Goal: Information Seeking & Learning: Learn about a topic

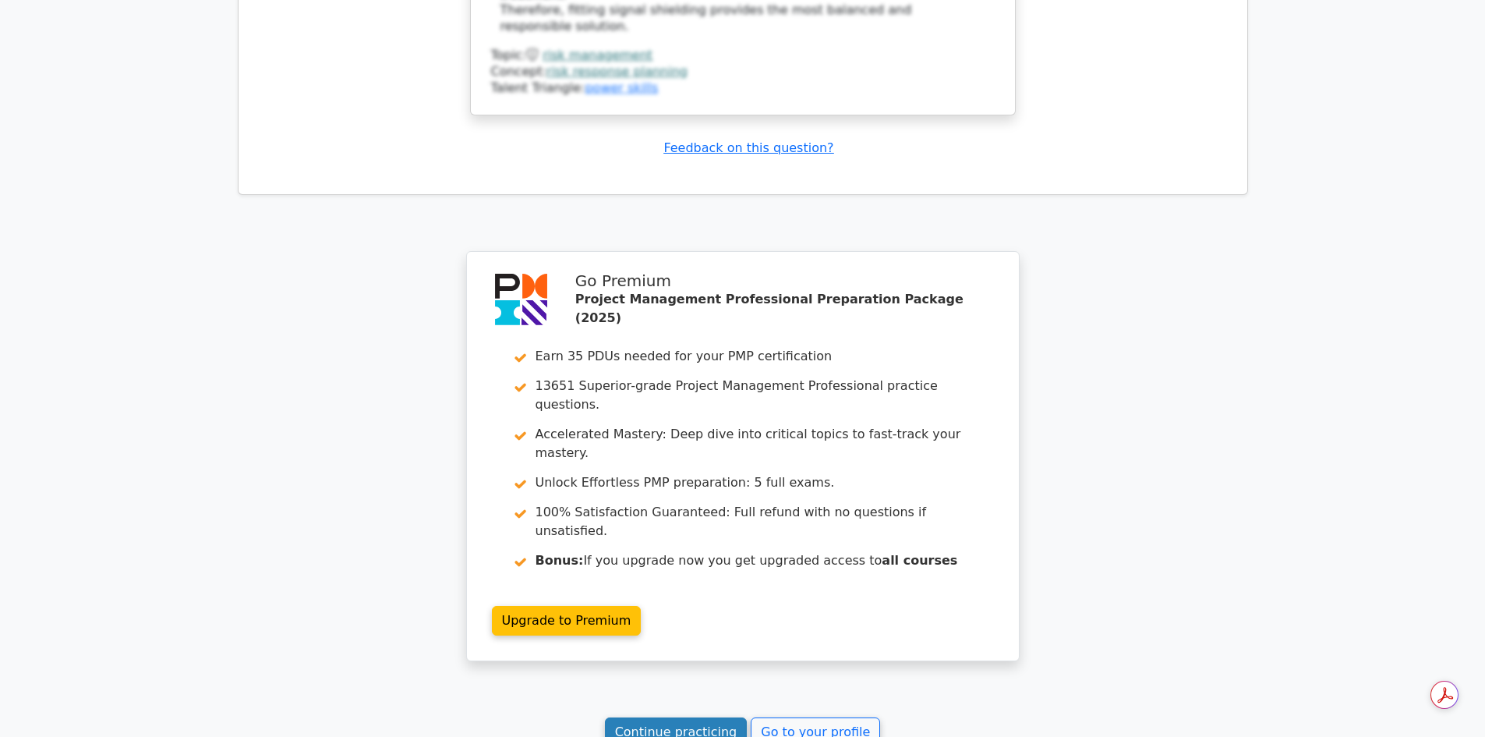
click at [687, 717] on link "Continue practicing" at bounding box center [676, 732] width 143 height 30
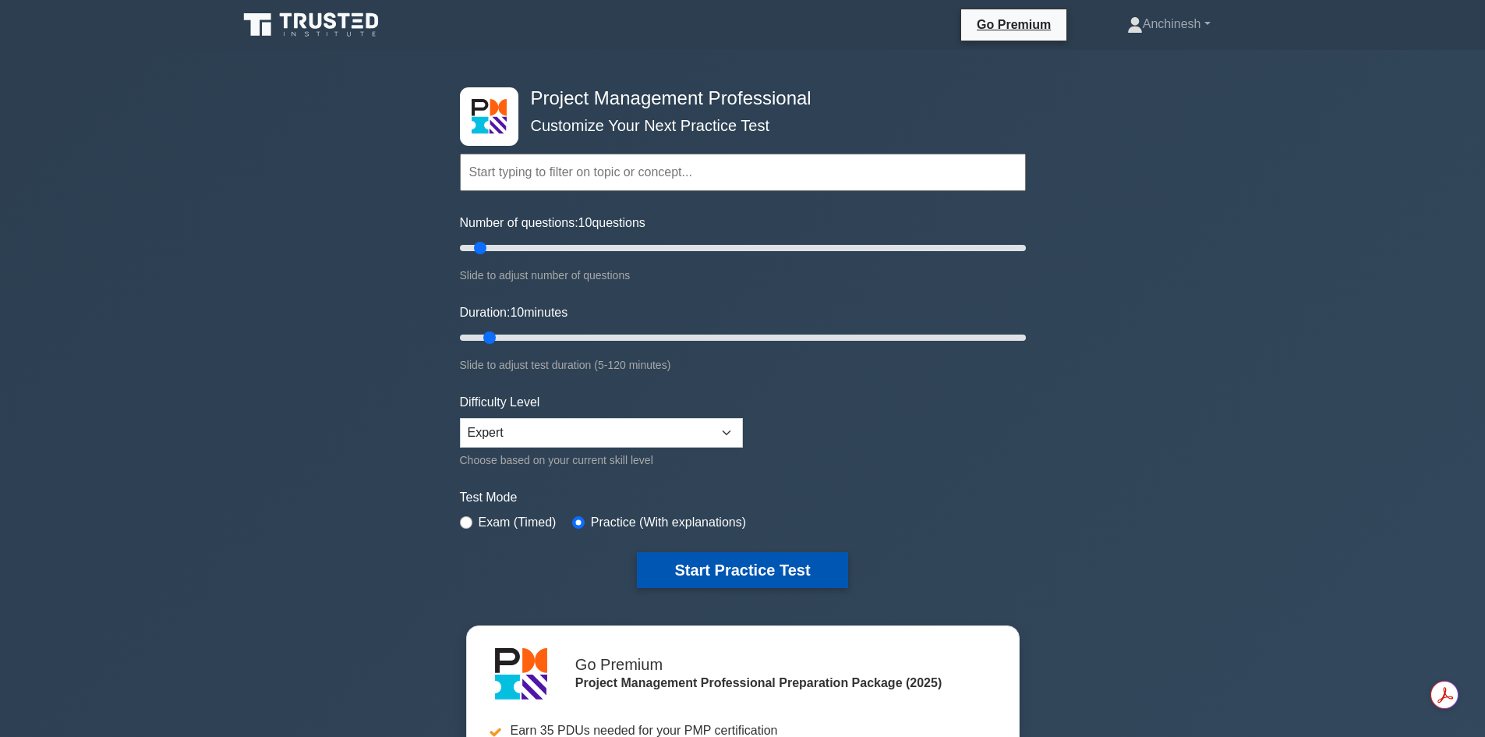
click at [731, 568] on button "Start Practice Test" at bounding box center [742, 570] width 210 height 36
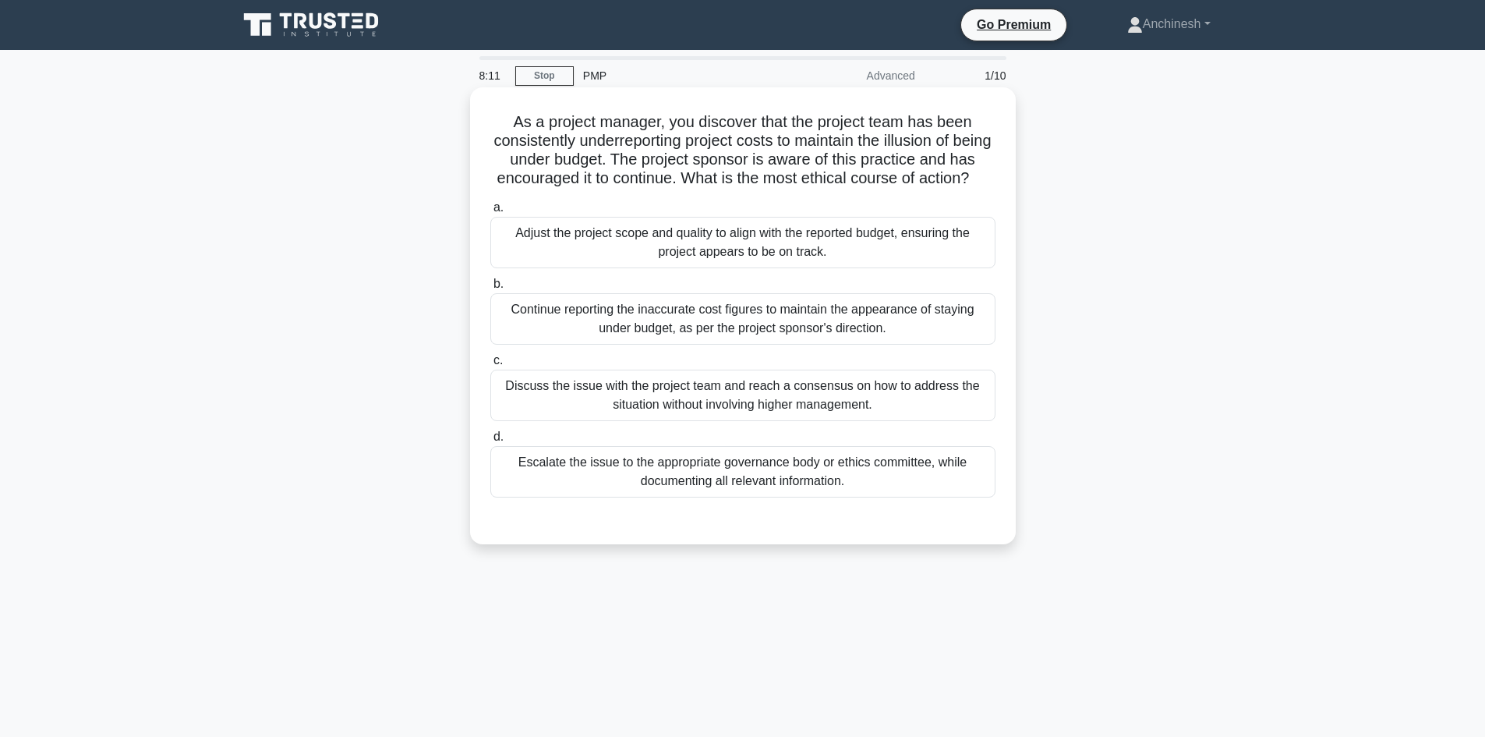
click at [742, 421] on div "Discuss the issue with the project team and reach a consensus on how to address…" at bounding box center [742, 394] width 505 height 51
click at [490, 366] on input "c. Discuss the issue with the project team and reach a consensus on how to addr…" at bounding box center [490, 360] width 0 height 10
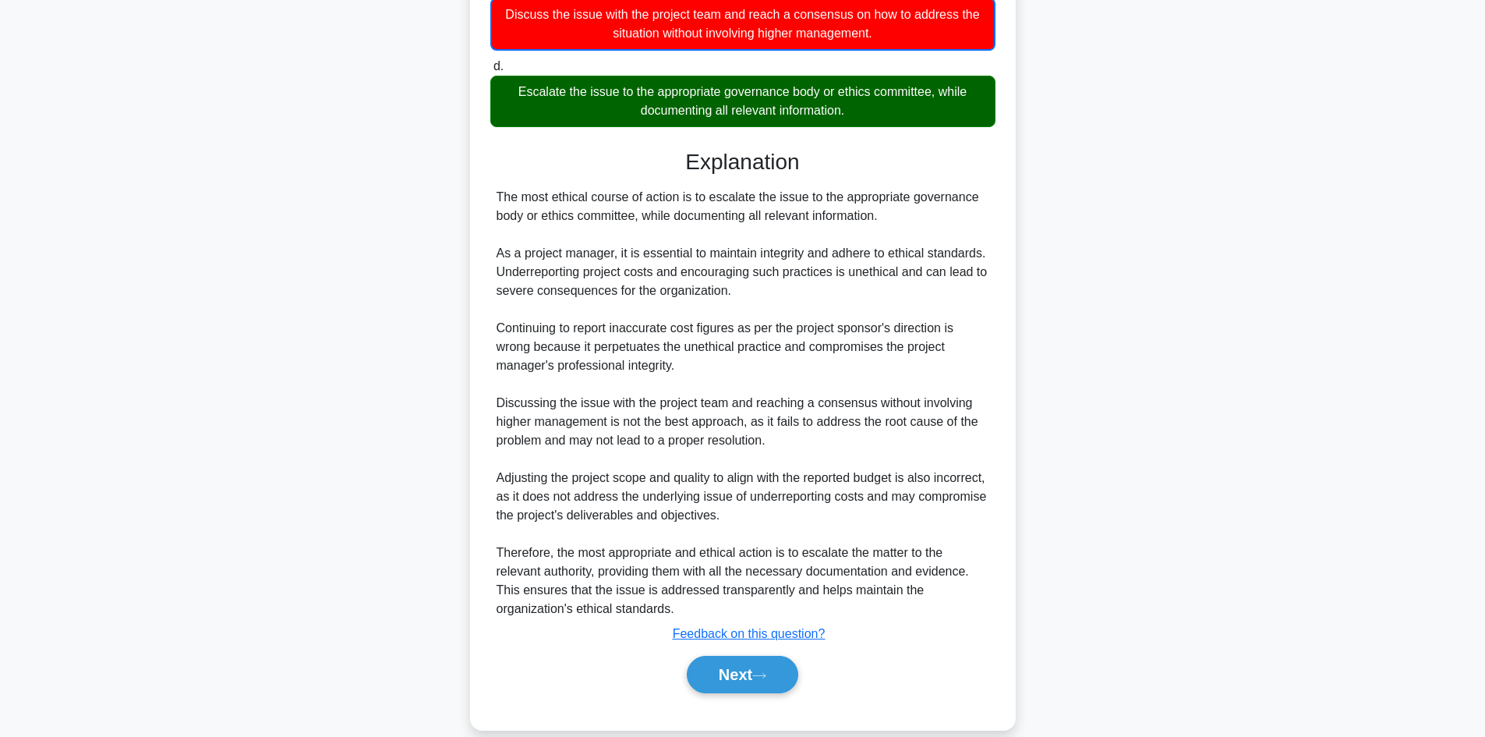
scroll to position [414, 0]
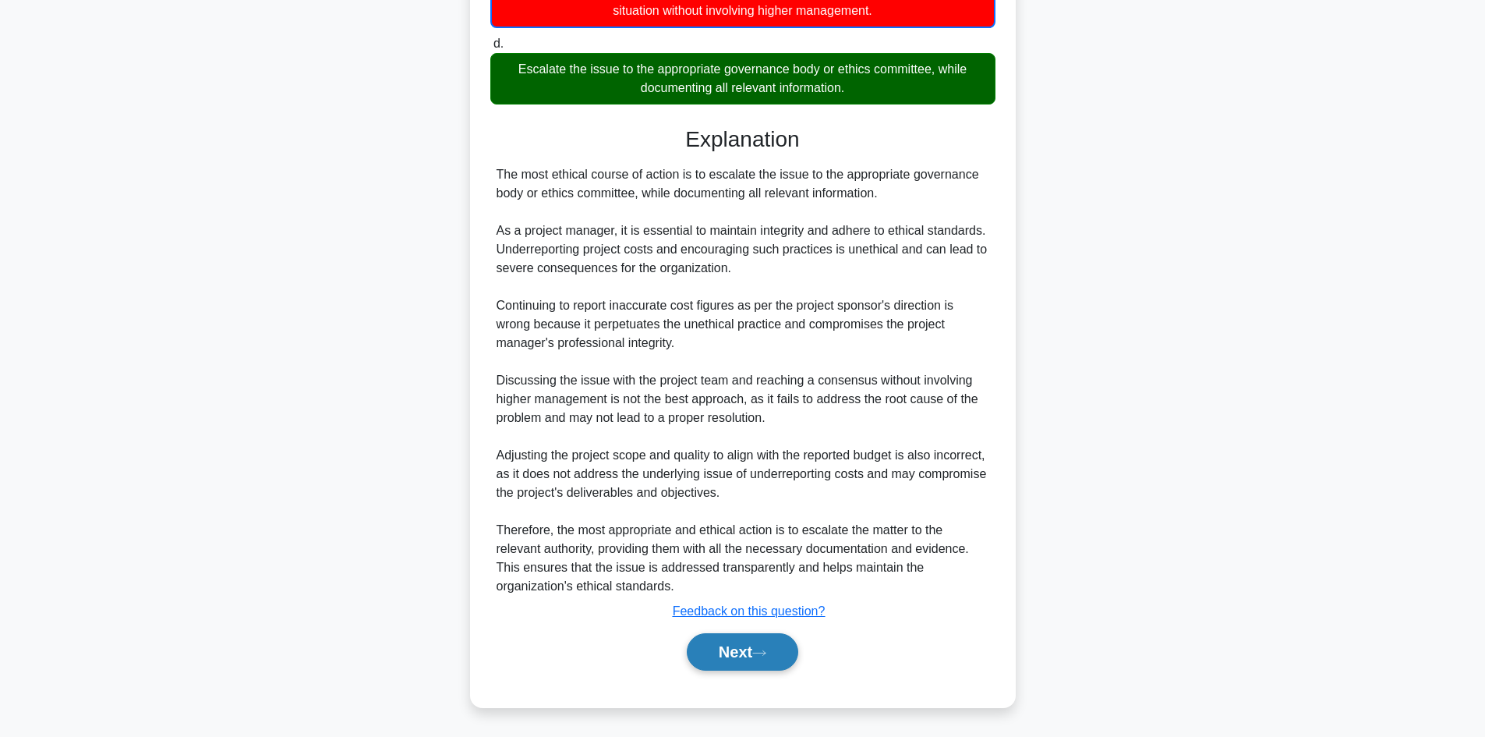
click at [735, 649] on button "Next" at bounding box center [742, 651] width 111 height 37
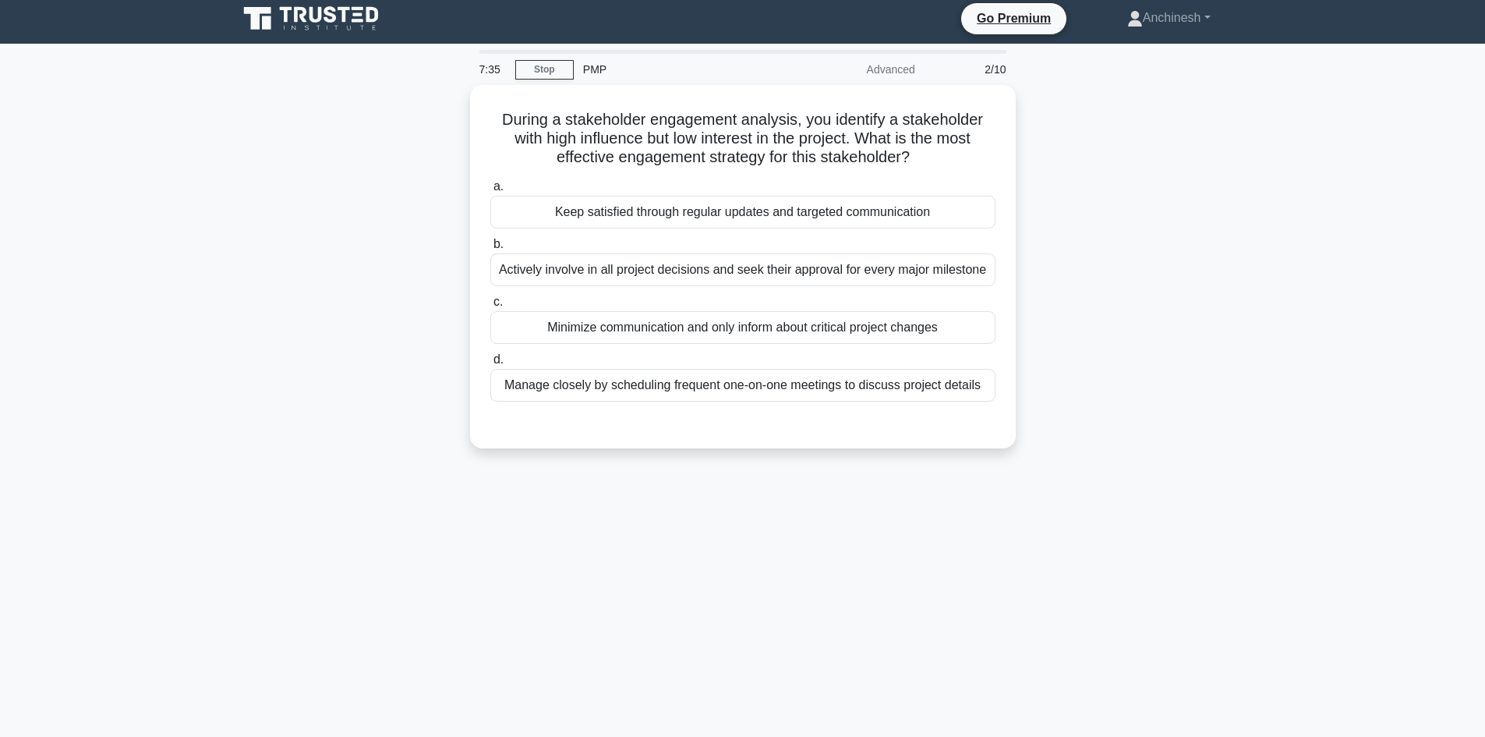
scroll to position [0, 0]
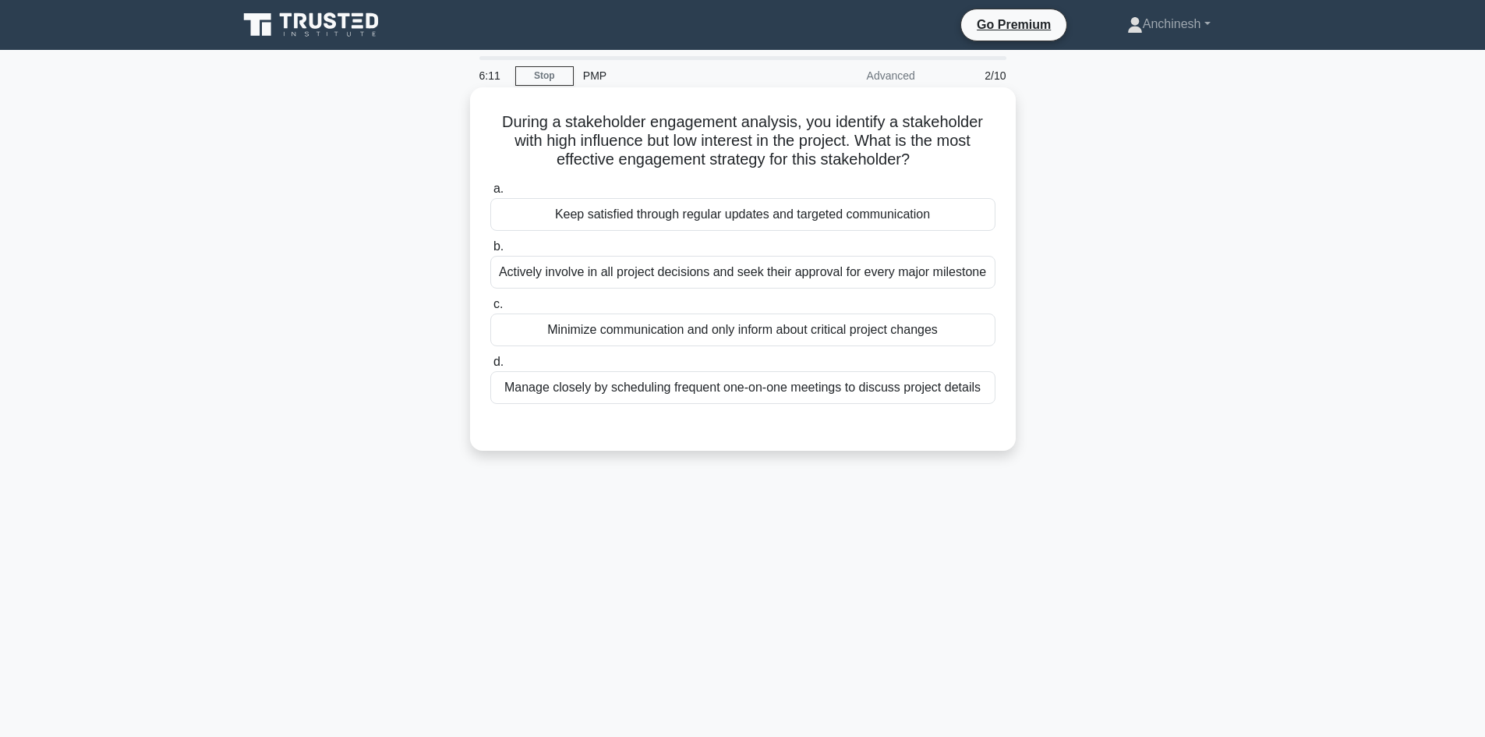
click at [807, 214] on div "Keep satisfied through regular updates and targeted communication" at bounding box center [742, 214] width 505 height 33
click at [490, 194] on input "a. Keep satisfied through regular updates and targeted communication" at bounding box center [490, 189] width 0 height 10
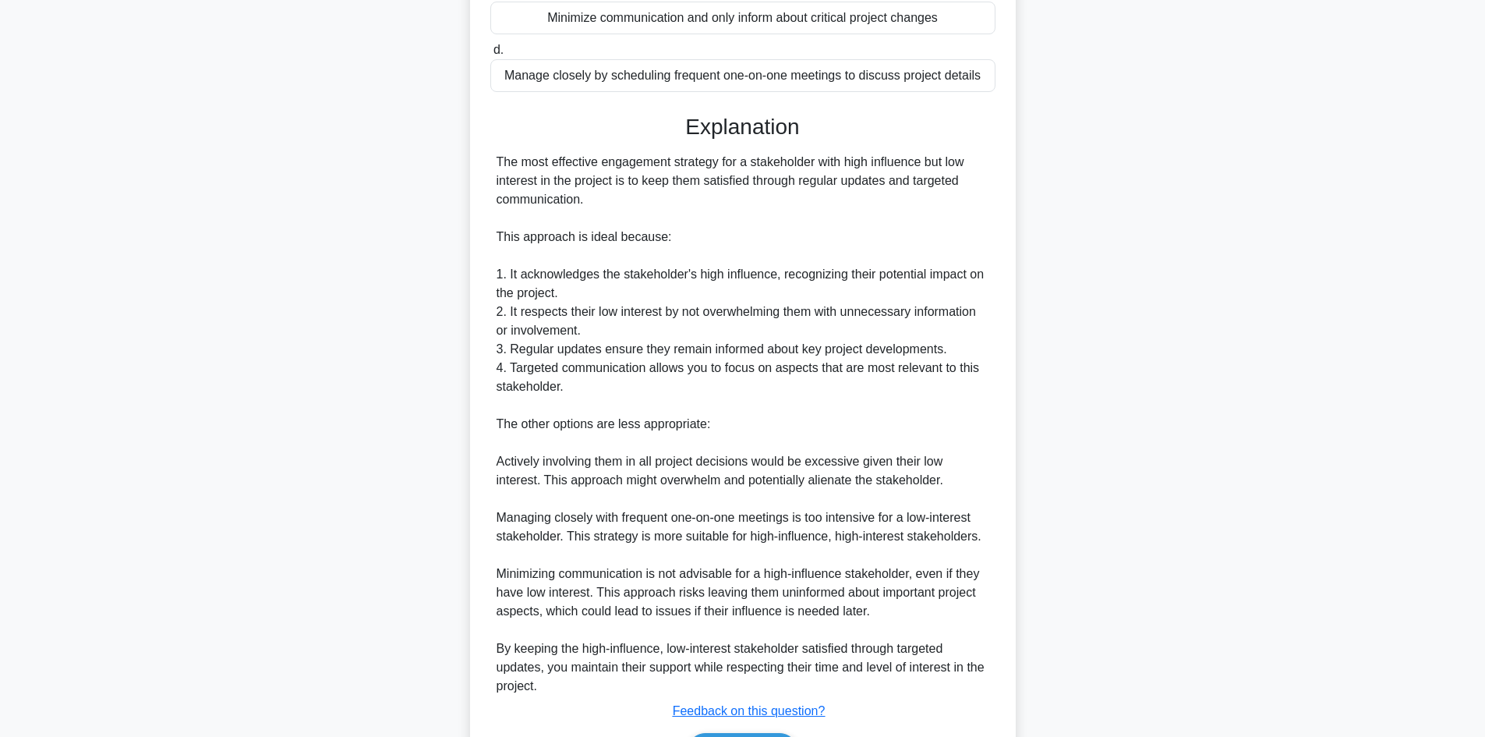
scroll to position [412, 0]
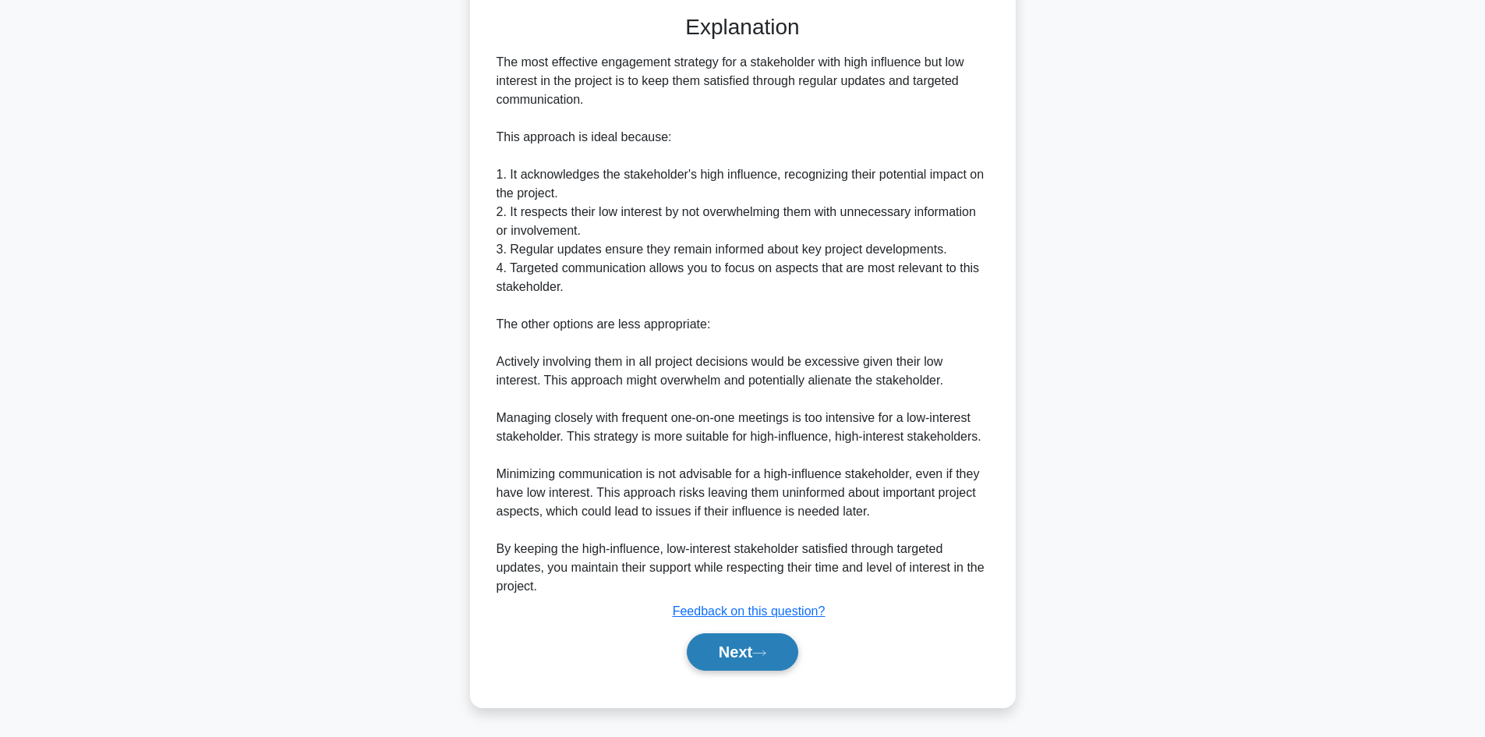
click at [741, 649] on button "Next" at bounding box center [742, 651] width 111 height 37
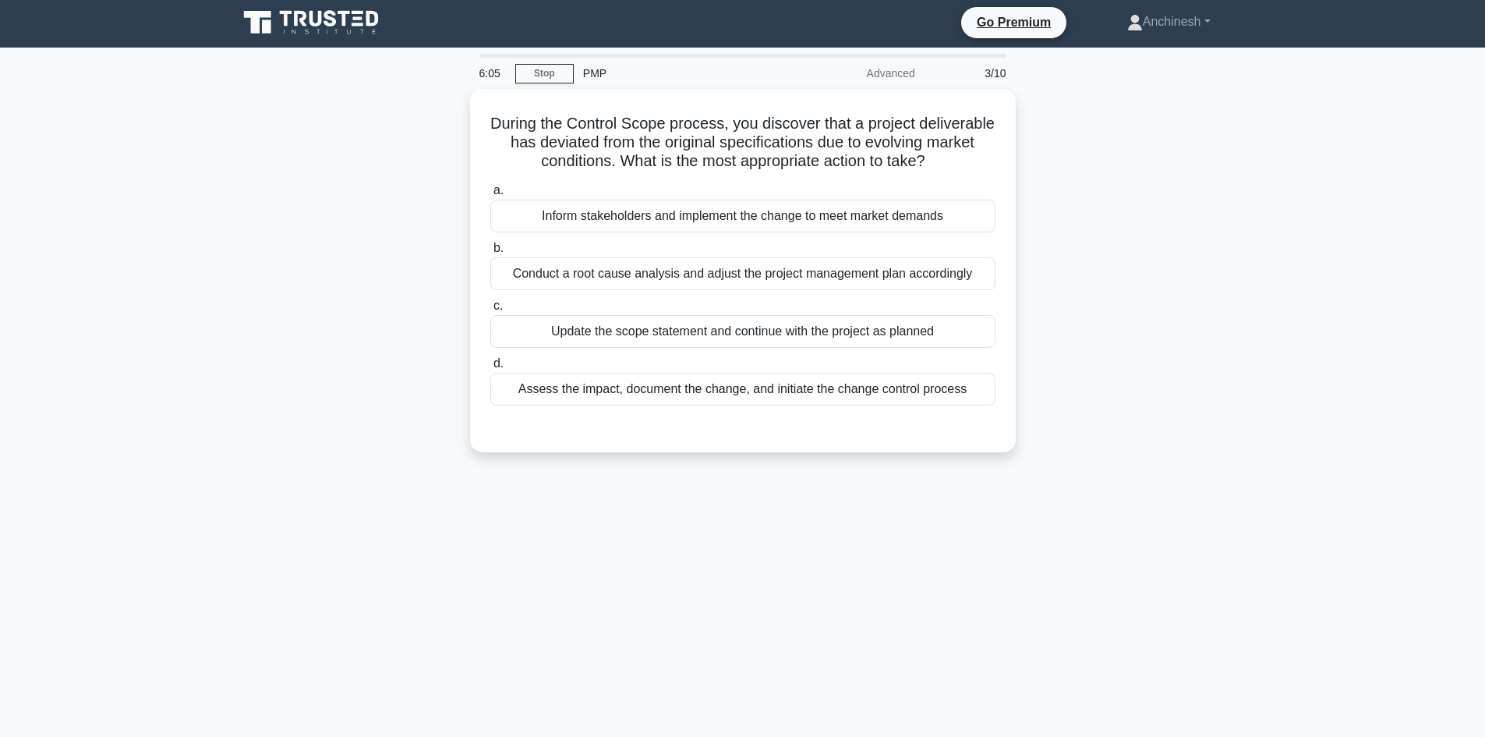
scroll to position [0, 0]
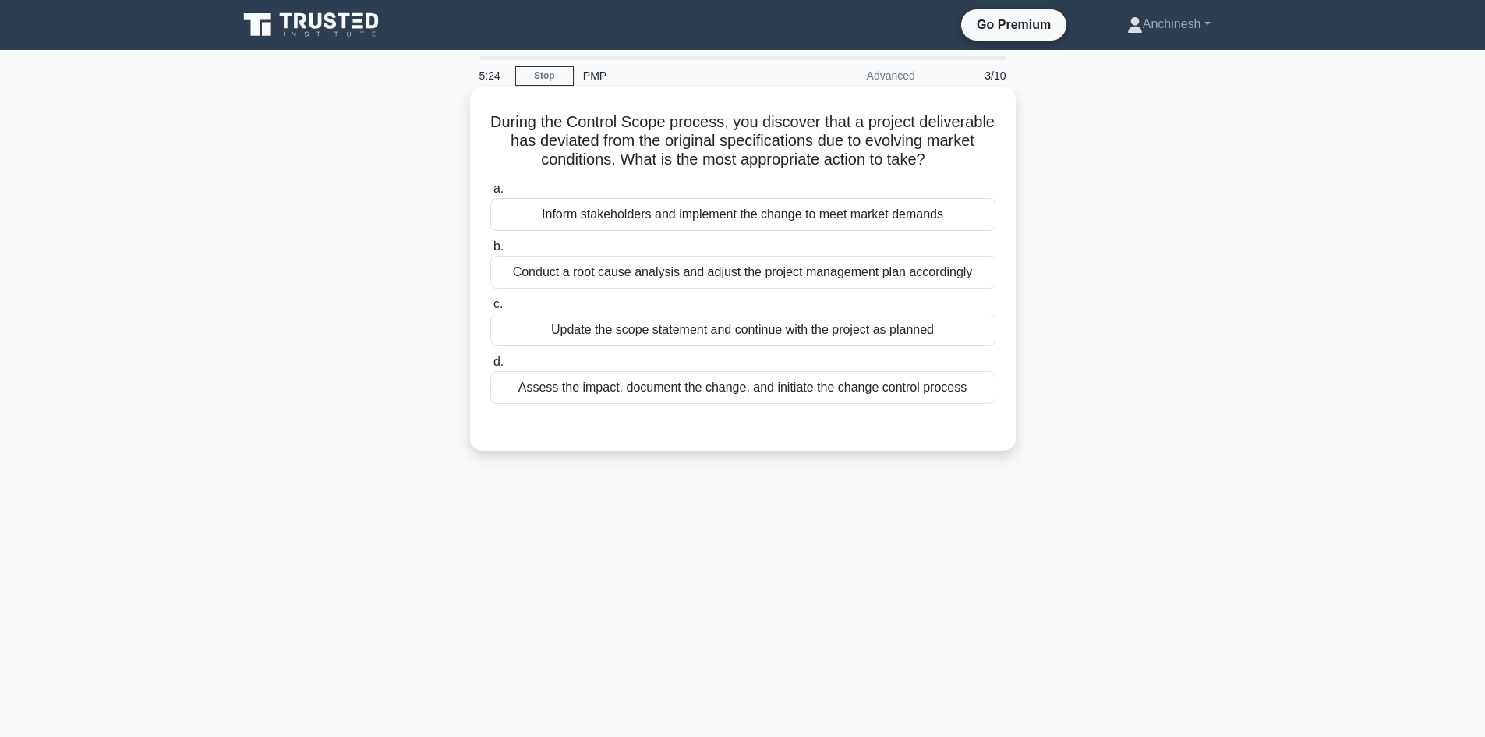
click at [733, 404] on div "Assess the impact, document the change, and initiate the change control process" at bounding box center [742, 387] width 505 height 33
click at [490, 367] on input "d. Assess the impact, document the change, and initiate the change control proc…" at bounding box center [490, 362] width 0 height 10
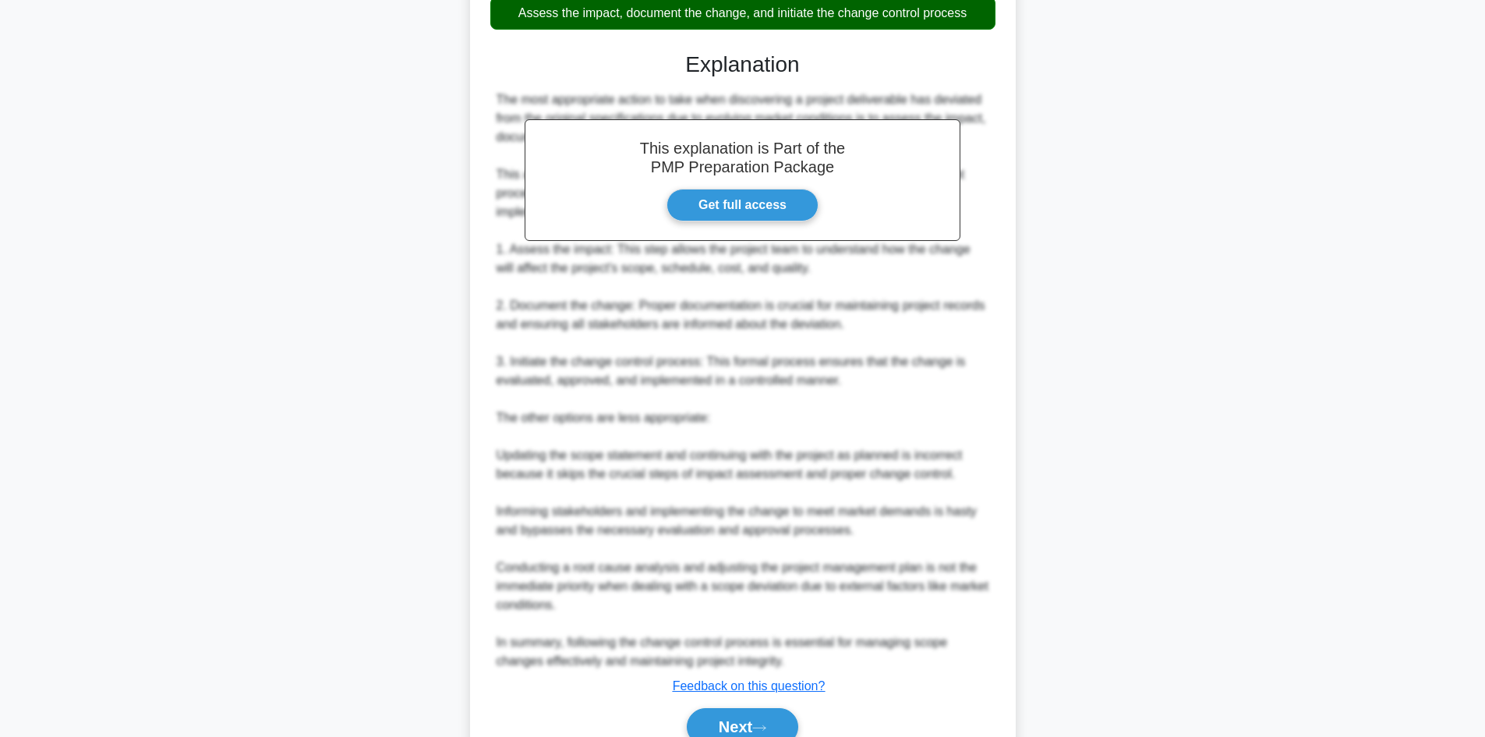
scroll to position [468, 0]
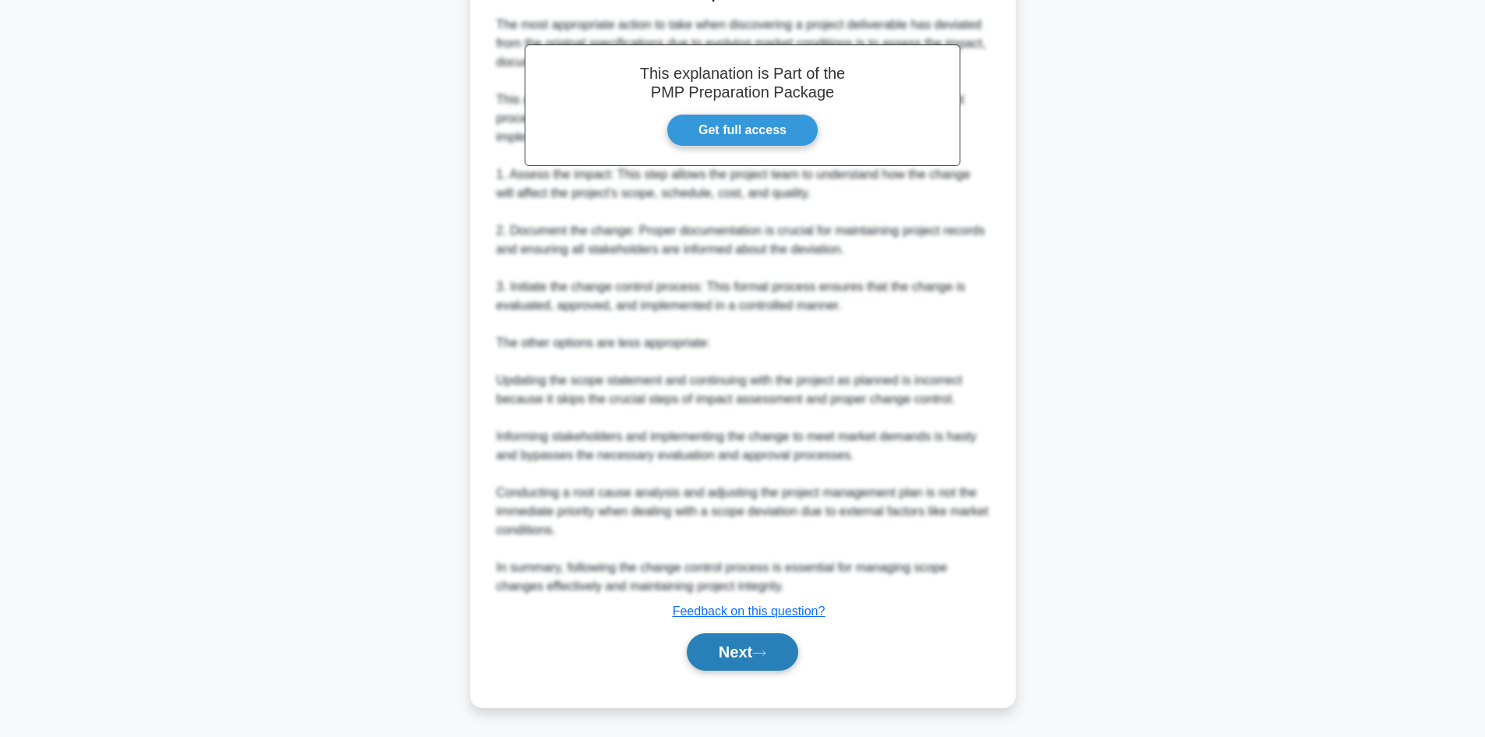
click at [729, 644] on button "Next" at bounding box center [742, 651] width 111 height 37
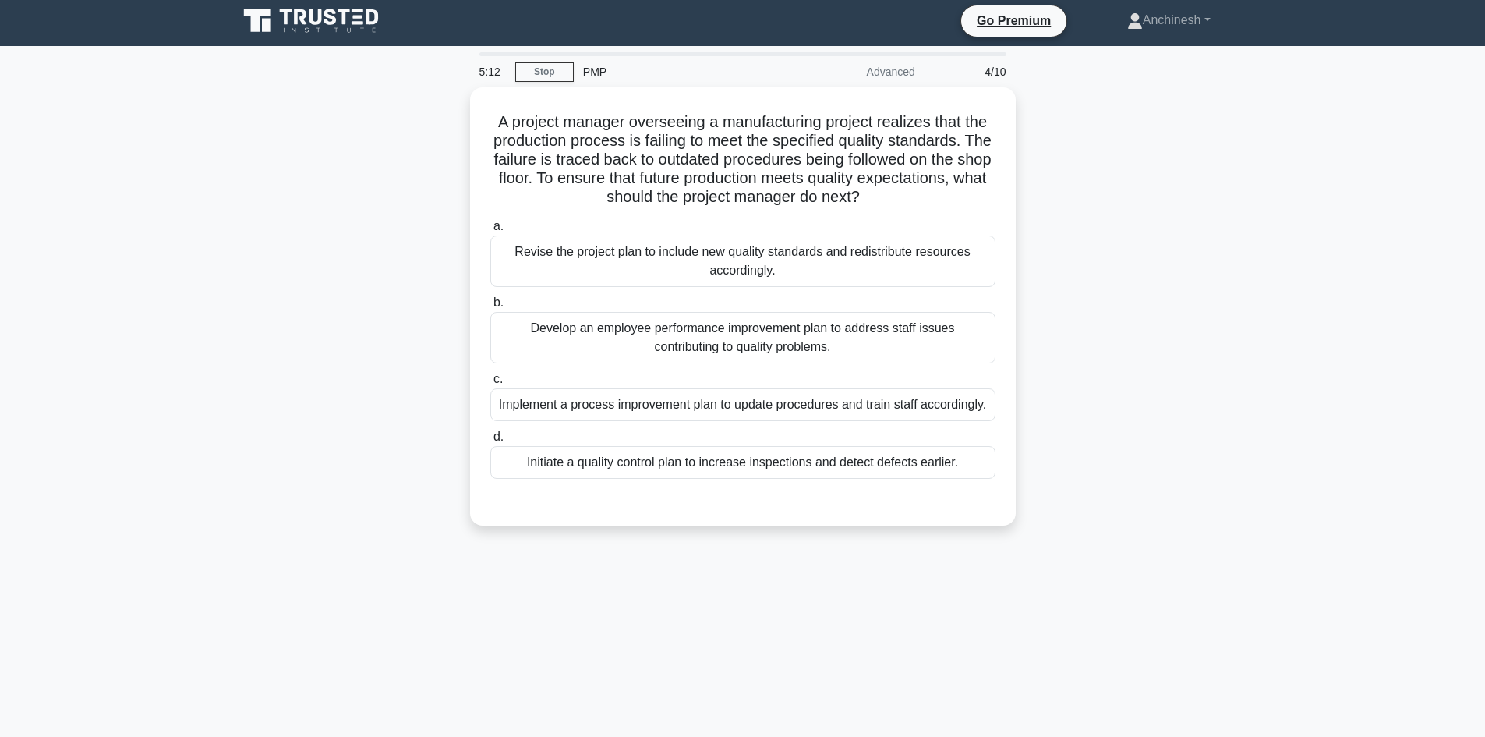
scroll to position [0, 0]
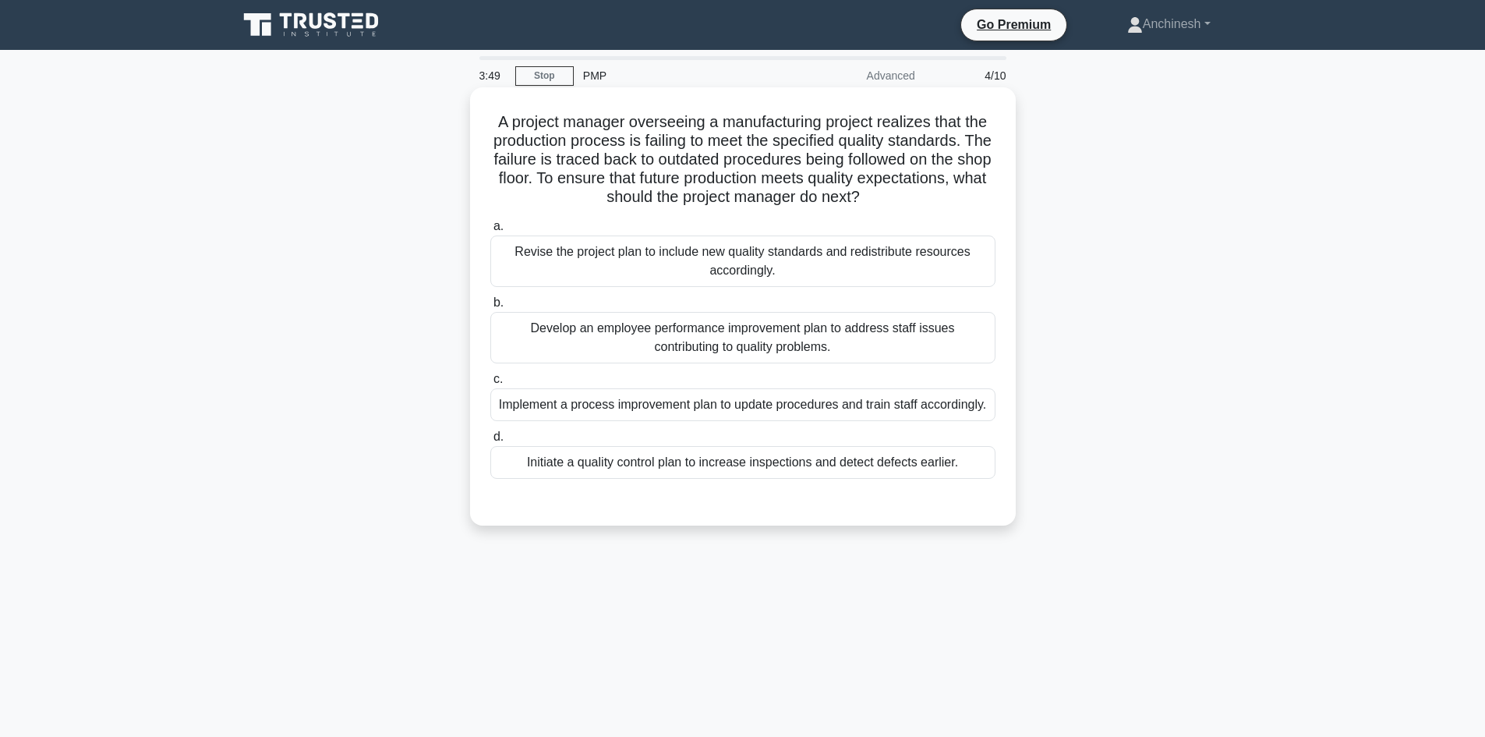
click at [659, 409] on div "Implement a process improvement plan to update procedures and train staff accor…" at bounding box center [742, 404] width 505 height 33
click at [490, 384] on input "c. Implement a process improvement plan to update procedures and train staff ac…" at bounding box center [490, 379] width 0 height 10
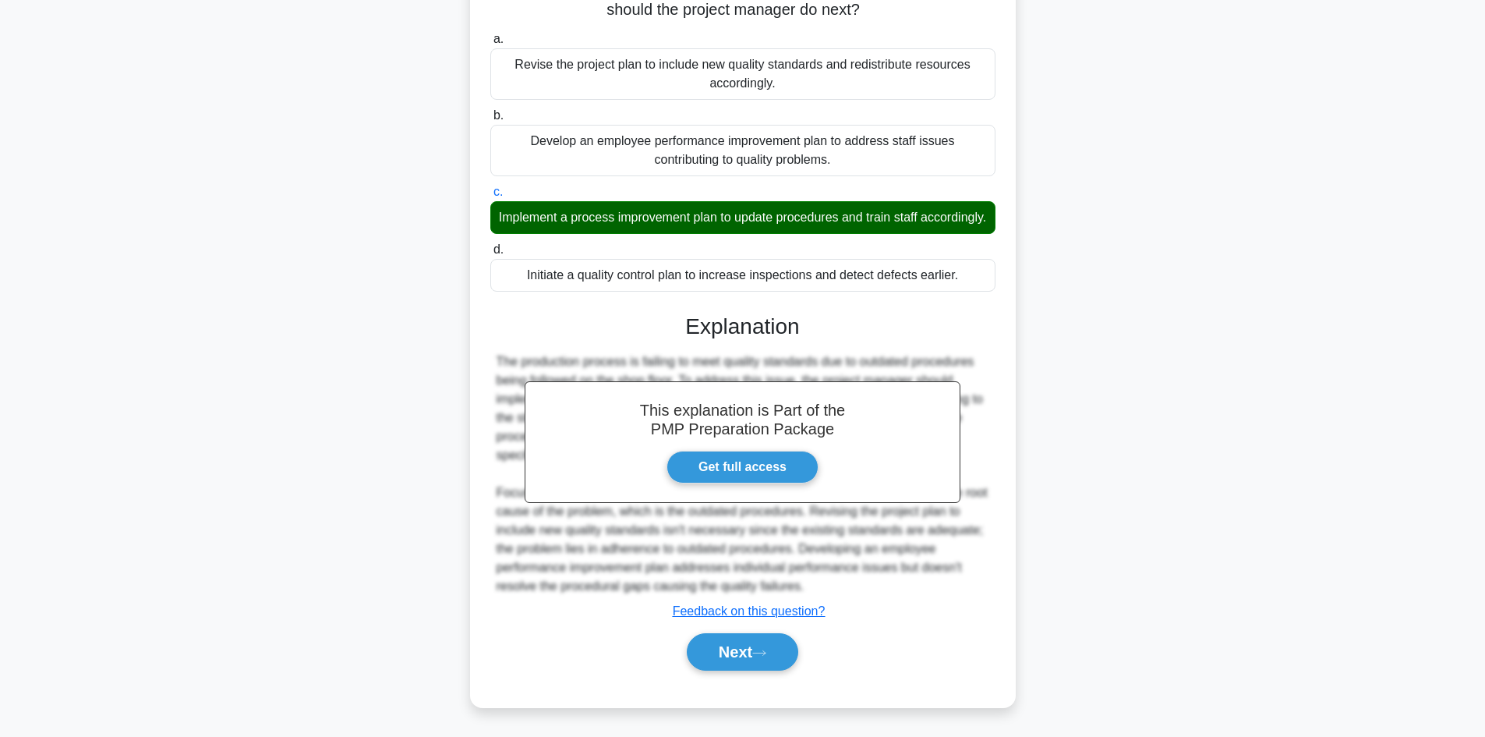
scroll to position [207, 0]
click at [725, 645] on button "Next" at bounding box center [742, 651] width 111 height 37
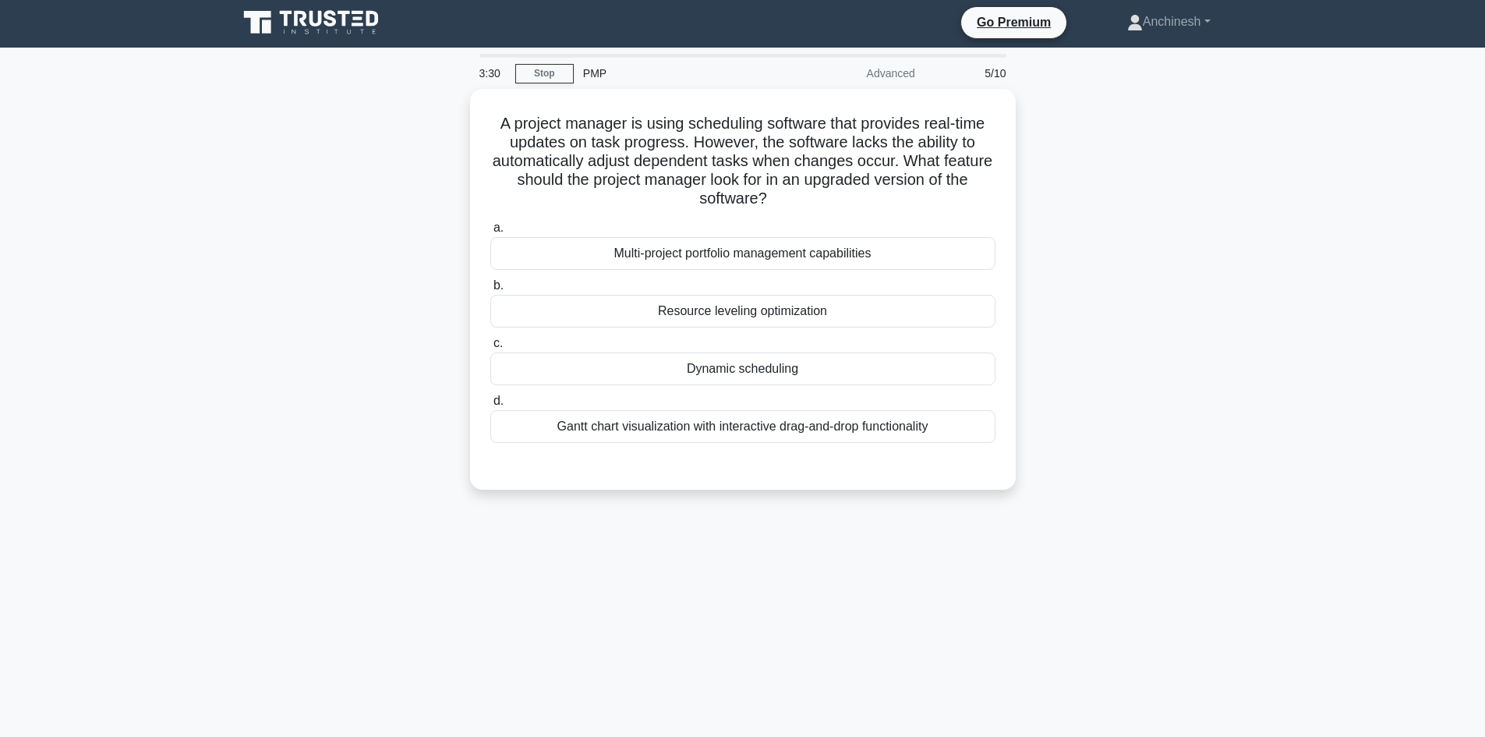
scroll to position [0, 0]
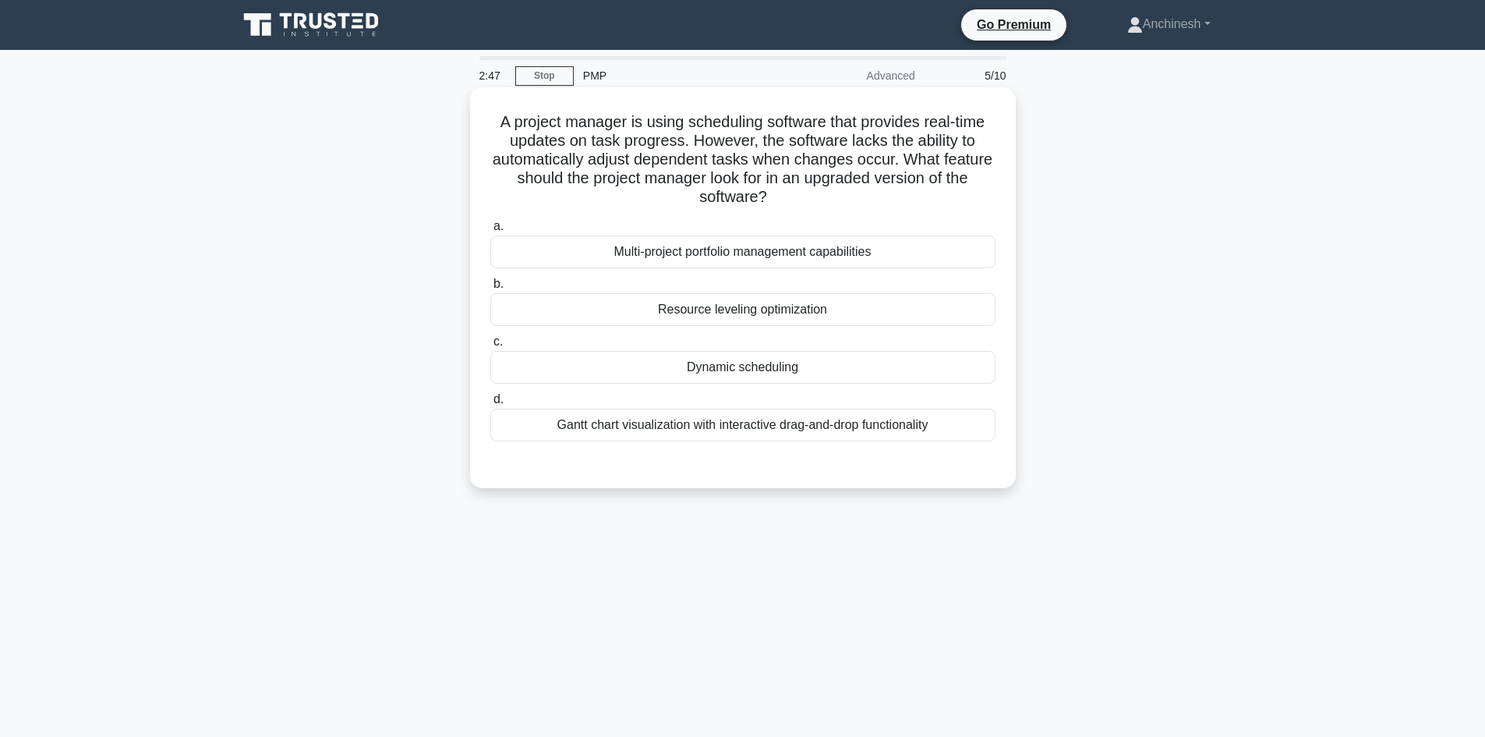
click at [741, 255] on div "Multi-project portfolio management capabilities" at bounding box center [742, 251] width 505 height 33
click at [490, 231] on input "a. Multi-project portfolio management capabilities" at bounding box center [490, 226] width 0 height 10
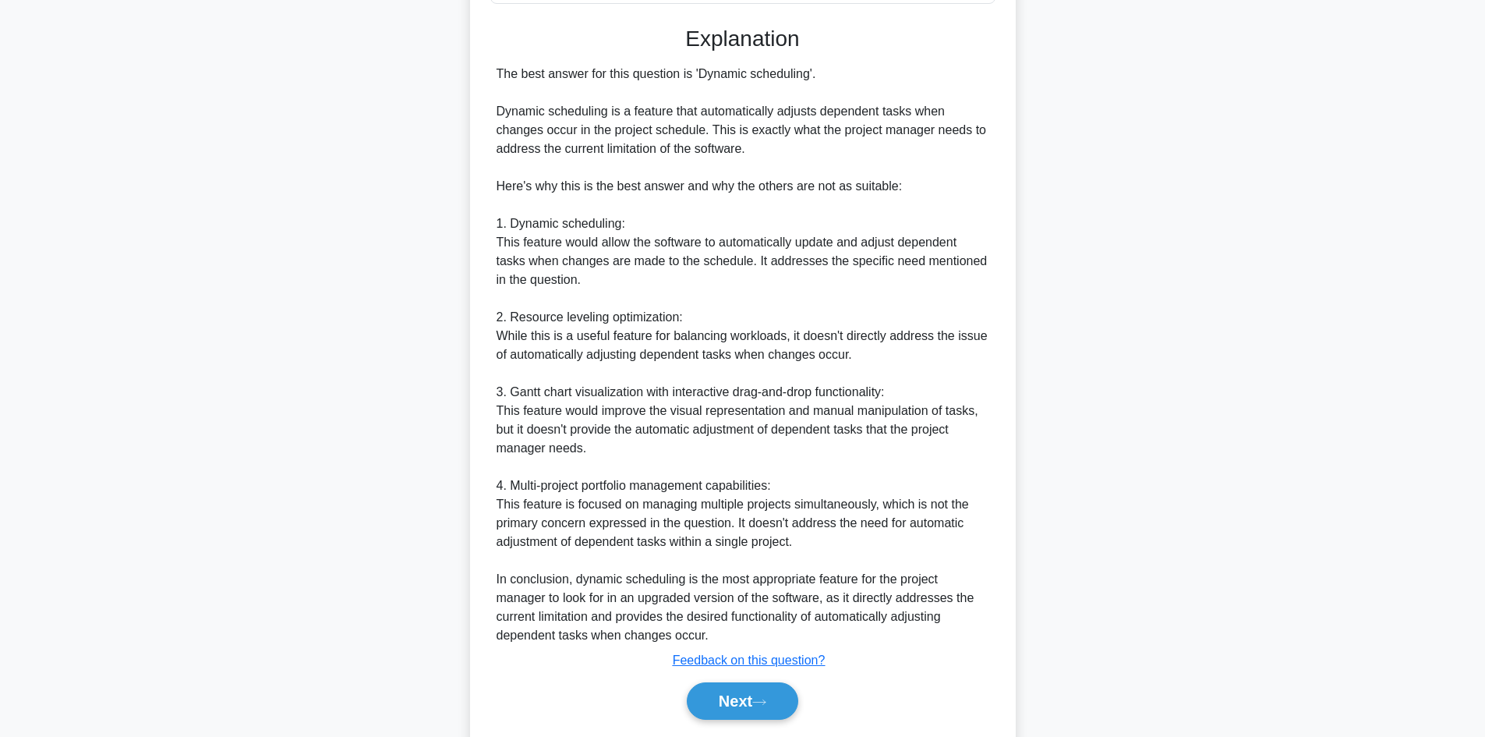
scroll to position [489, 0]
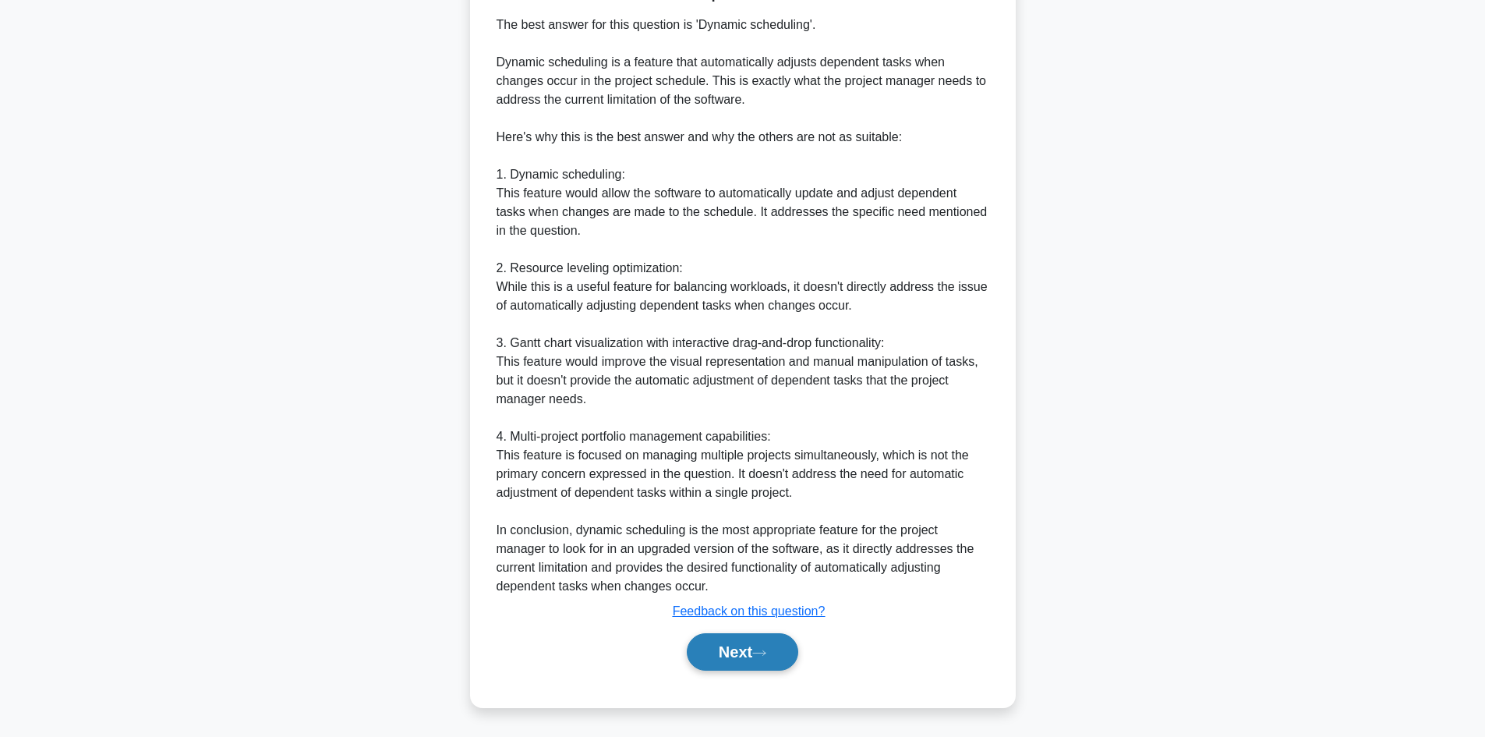
click at [745, 648] on button "Next" at bounding box center [742, 651] width 111 height 37
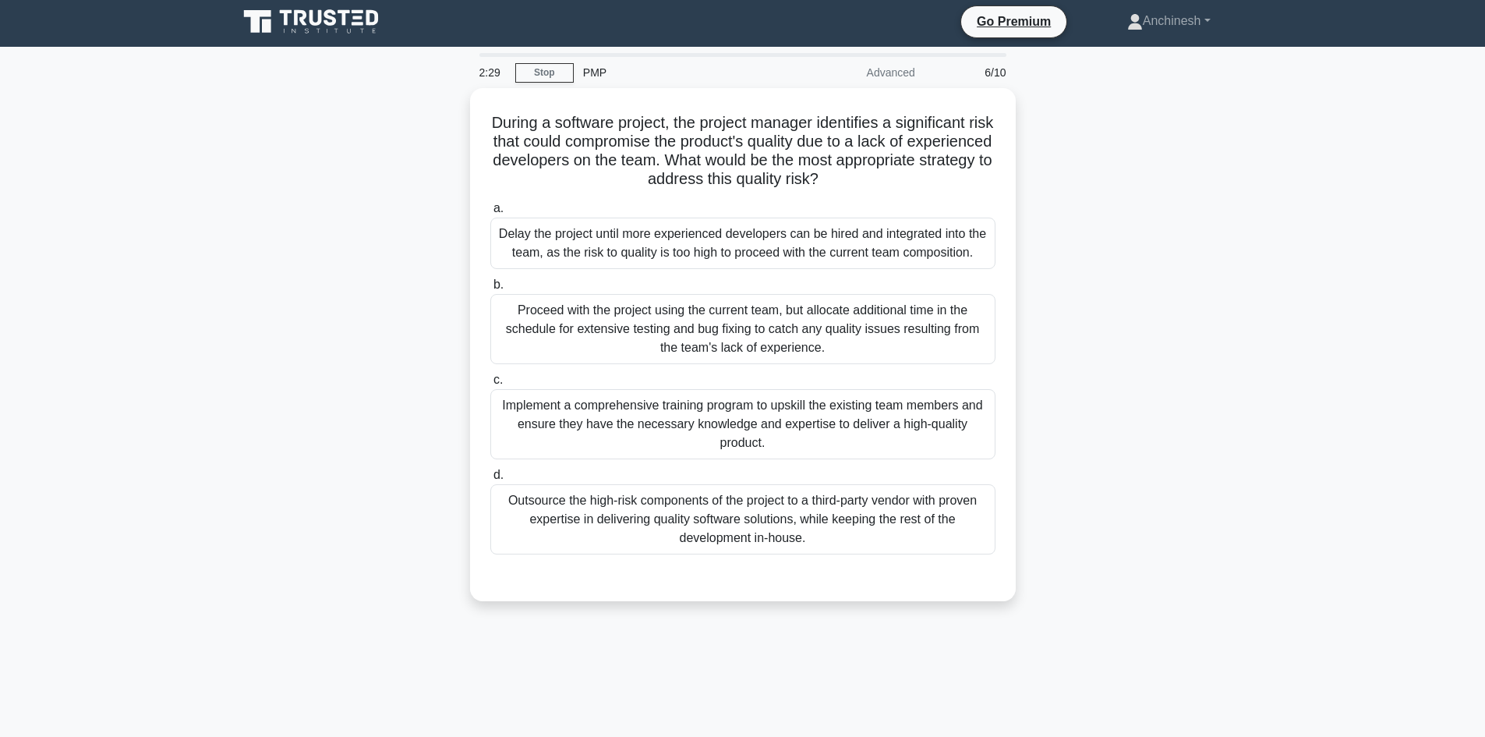
scroll to position [0, 0]
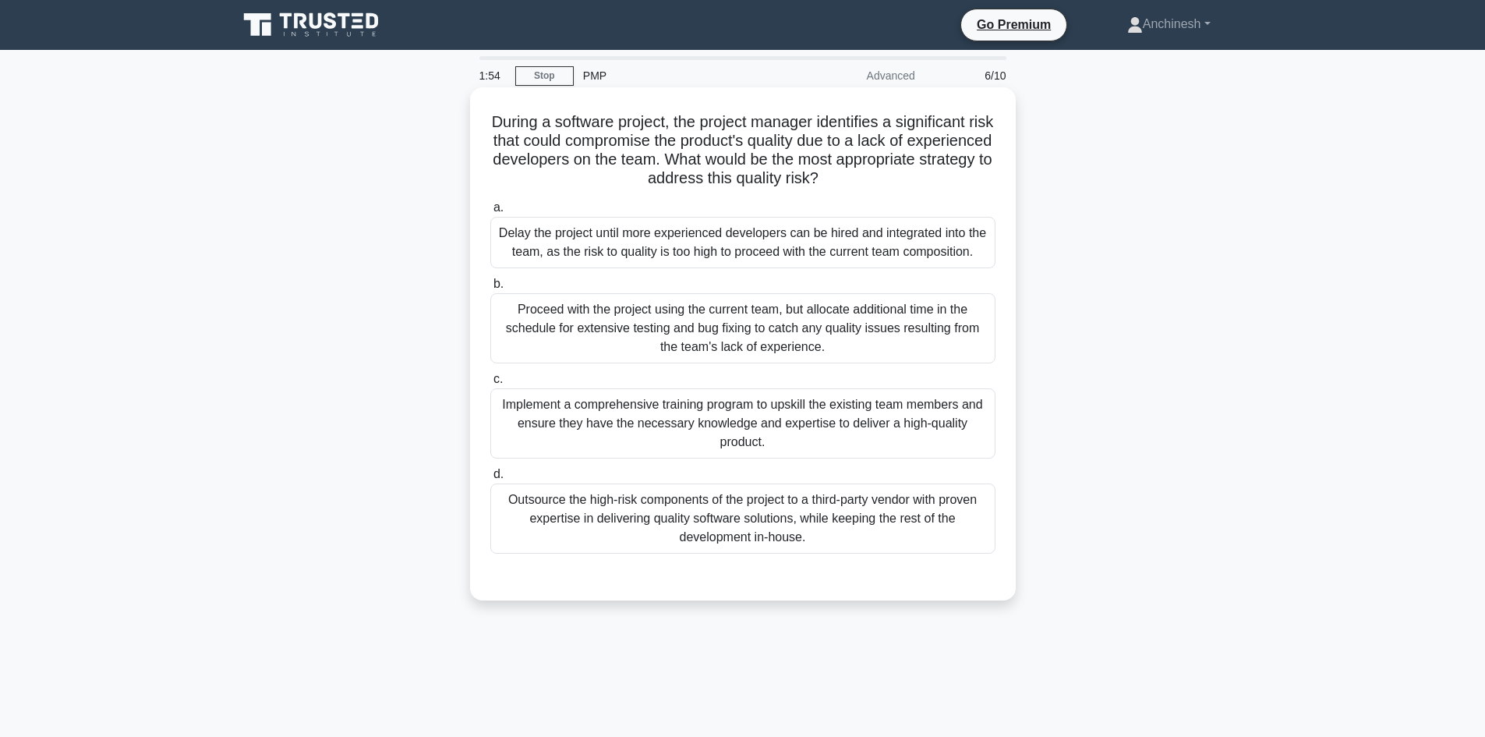
click at [724, 425] on div "Implement a comprehensive training program to upskill the existing team members…" at bounding box center [742, 423] width 505 height 70
click at [490, 384] on input "c. Implement a comprehensive training program to upskill the existing team memb…" at bounding box center [490, 379] width 0 height 10
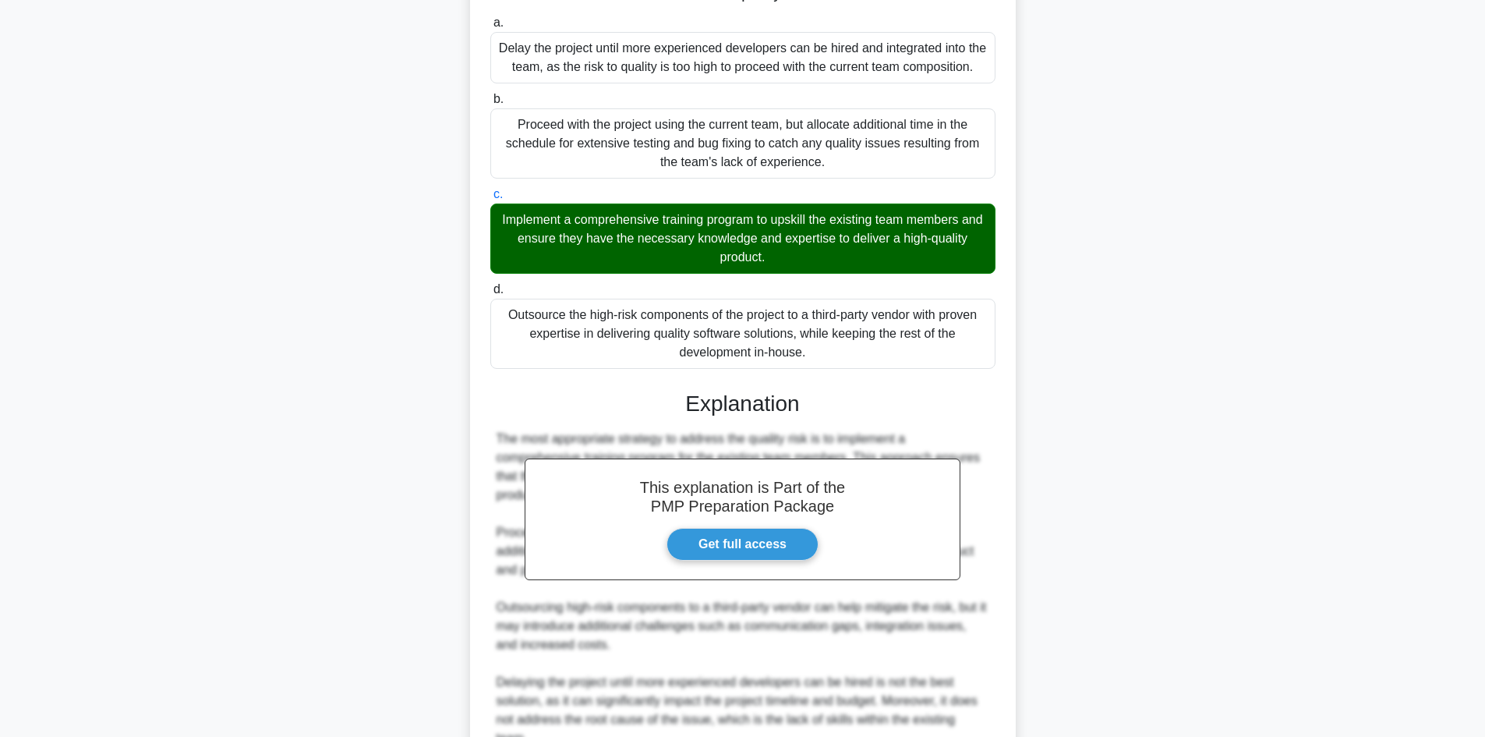
scroll to position [390, 0]
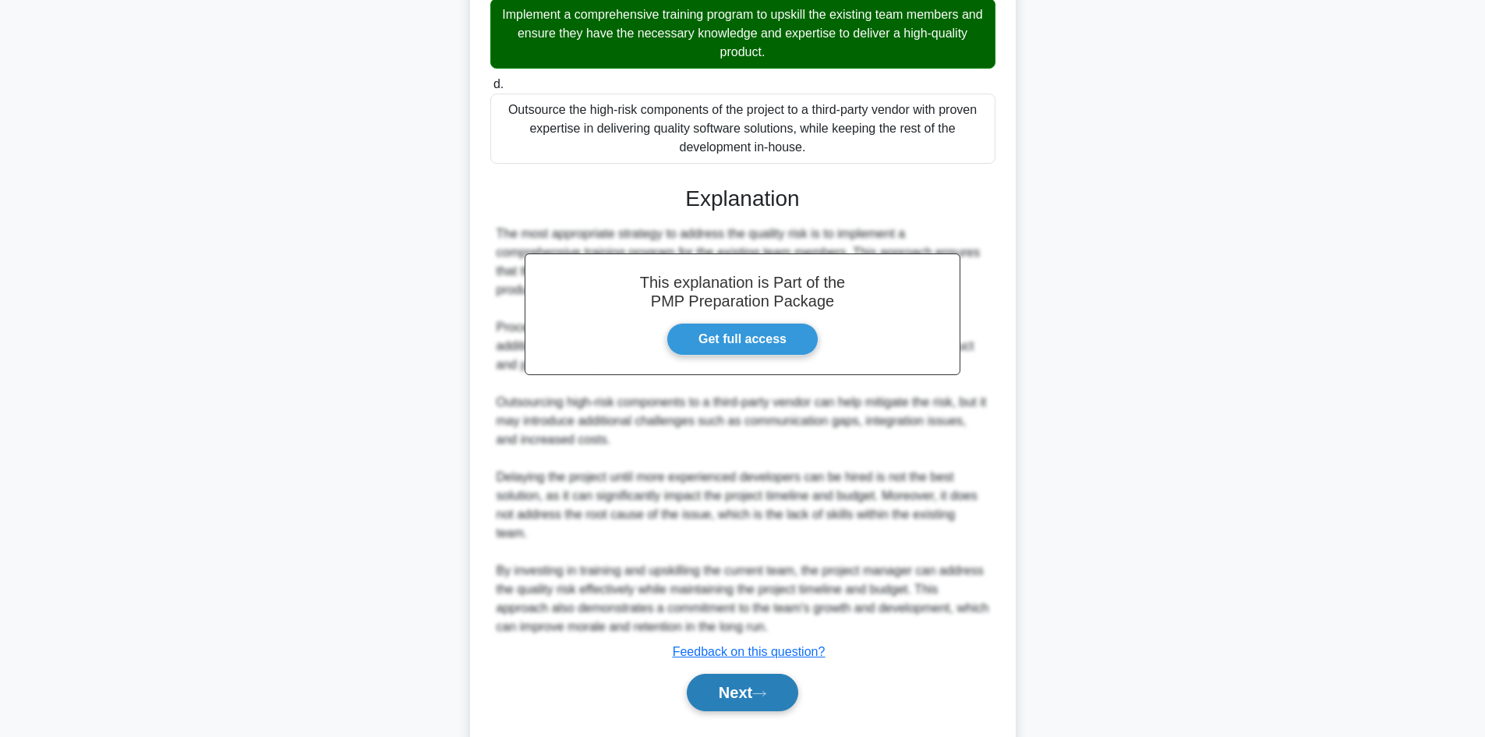
click at [727, 673] on button "Next" at bounding box center [742, 691] width 111 height 37
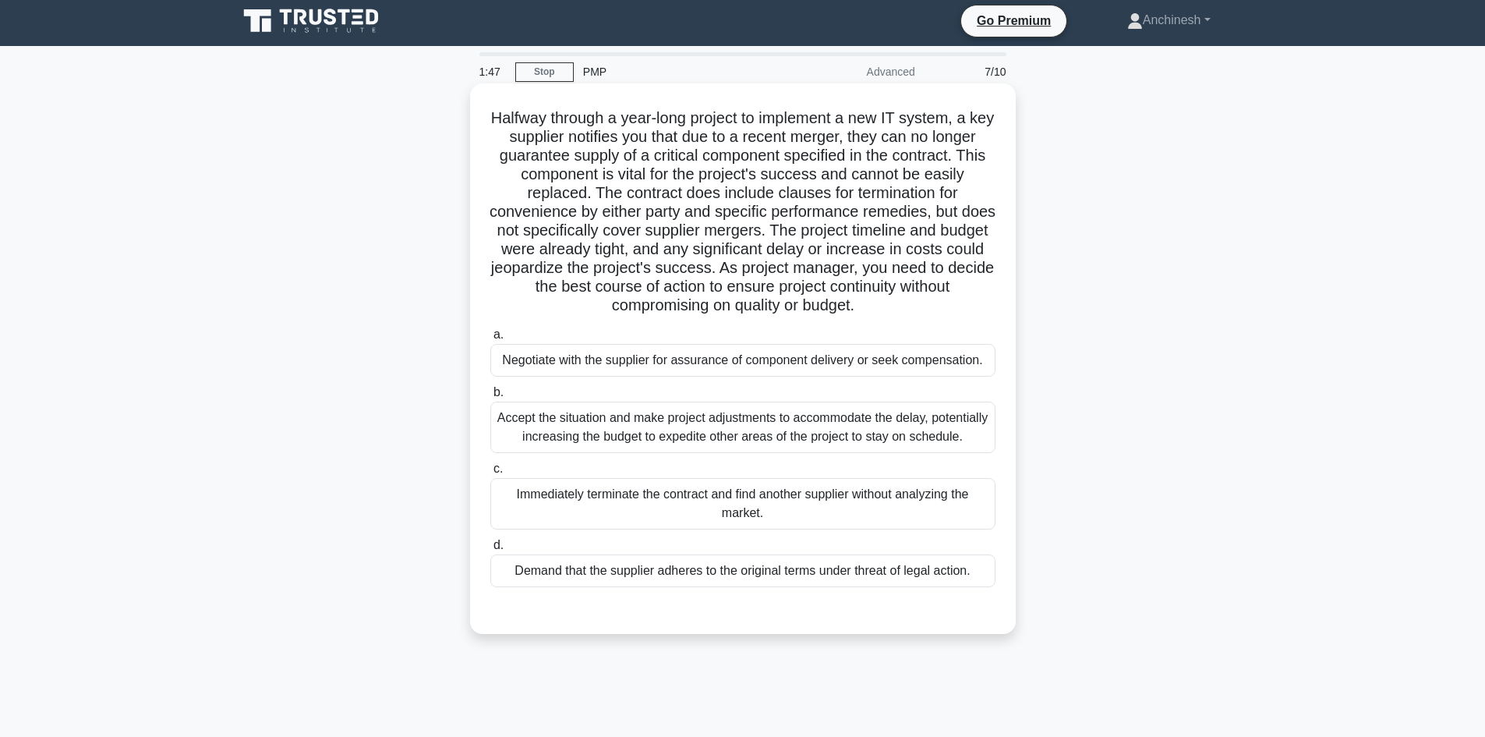
scroll to position [0, 0]
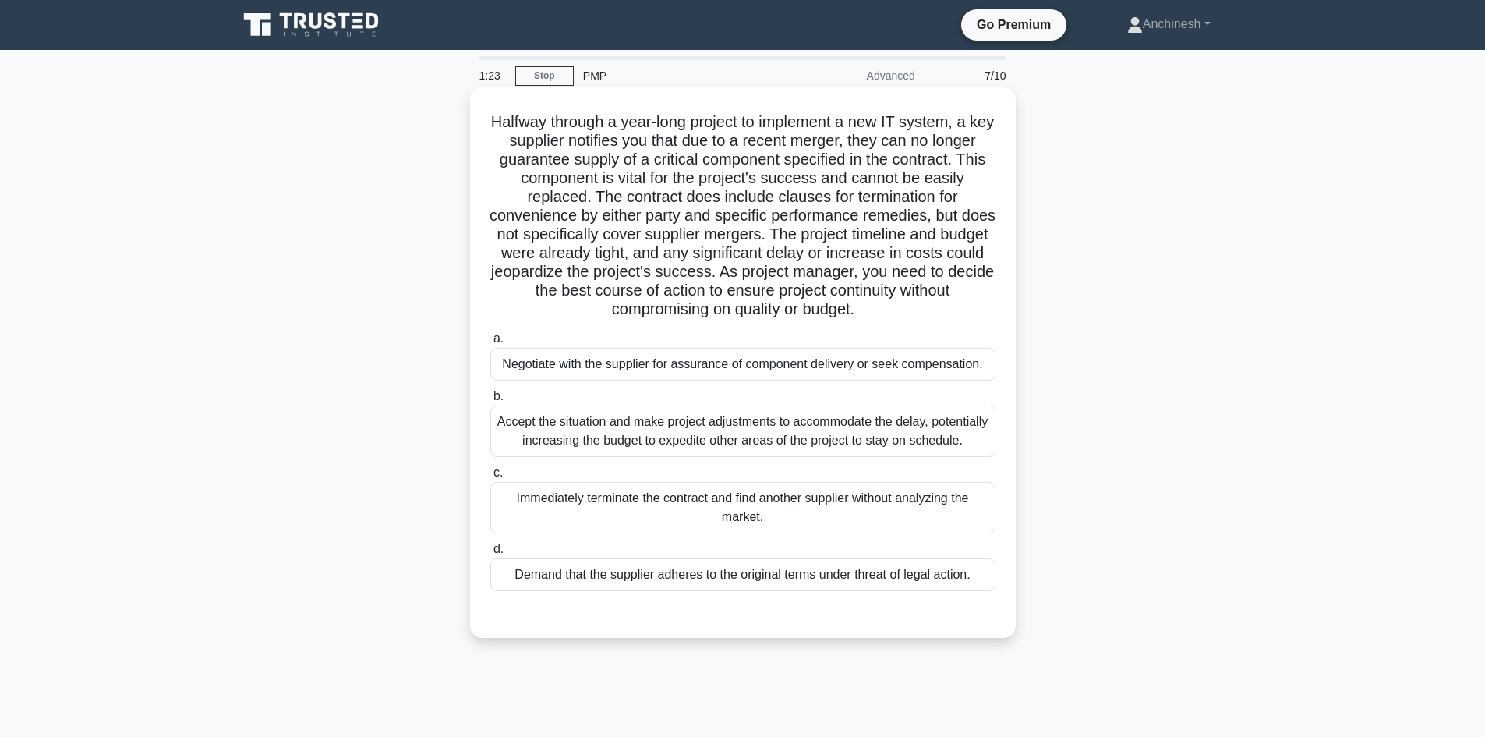
click at [713, 436] on div "Accept the situation and make project adjustments to accommodate the delay, pot…" at bounding box center [742, 430] width 505 height 51
click at [490, 401] on input "b. Accept the situation and make project adjustments to accommodate the delay, …" at bounding box center [490, 396] width 0 height 10
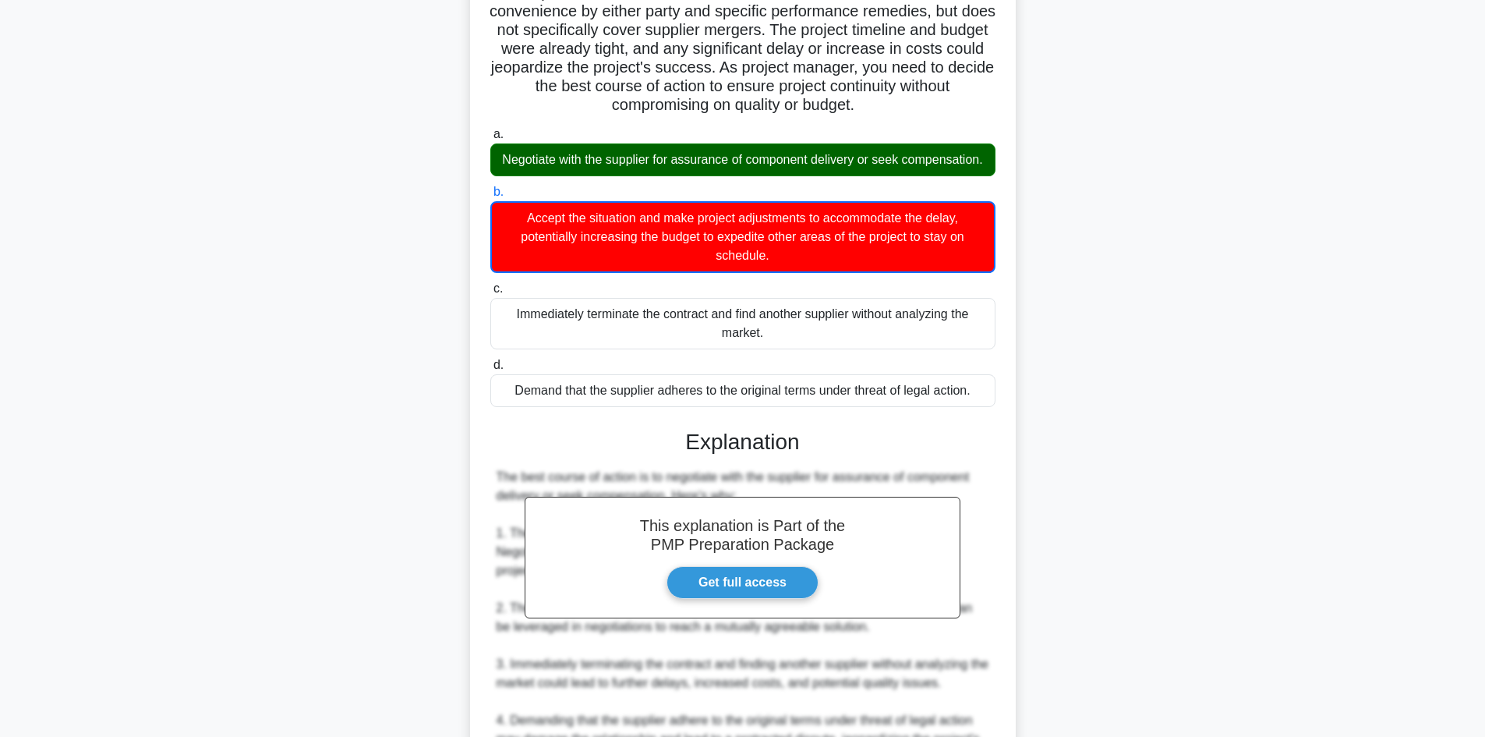
scroll to position [390, 0]
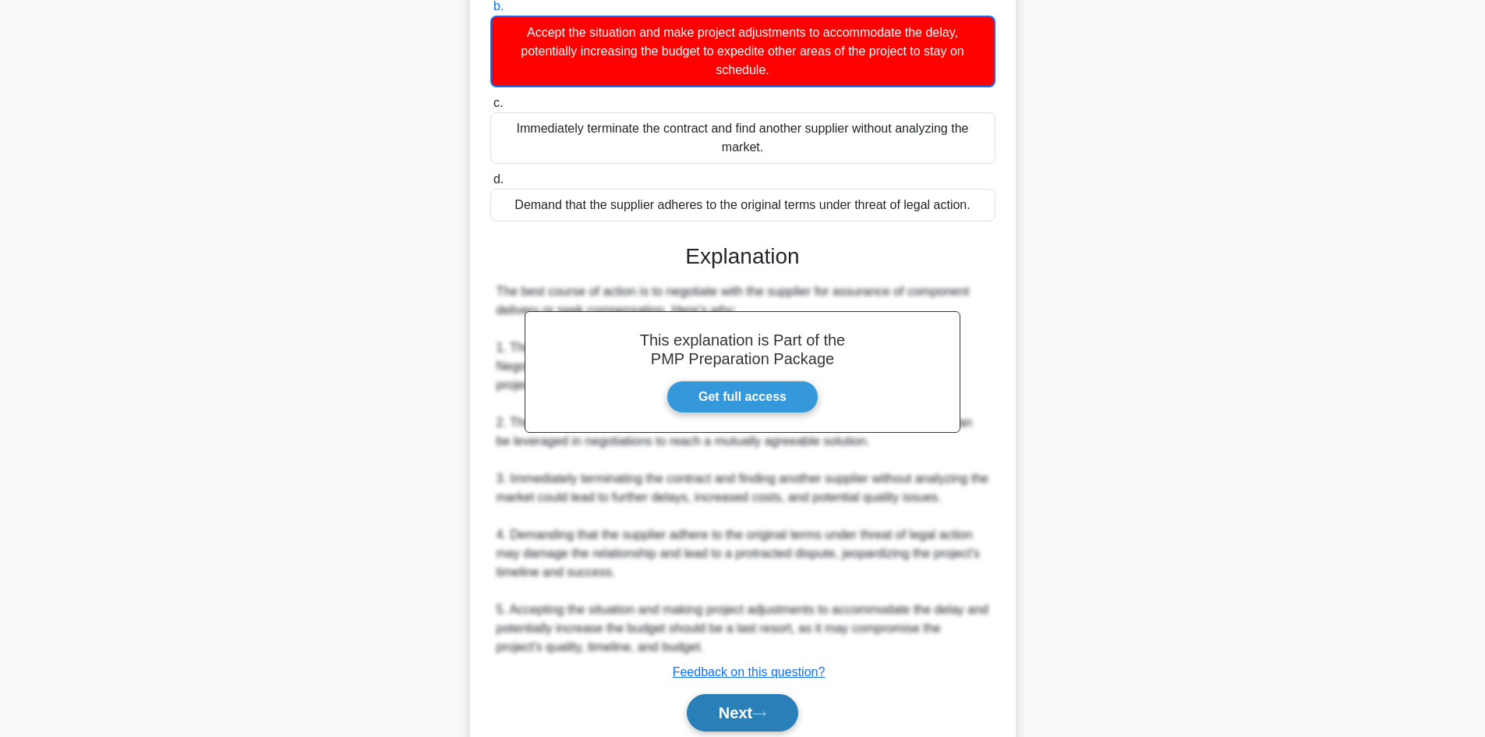
click at [726, 726] on button "Next" at bounding box center [742, 712] width 111 height 37
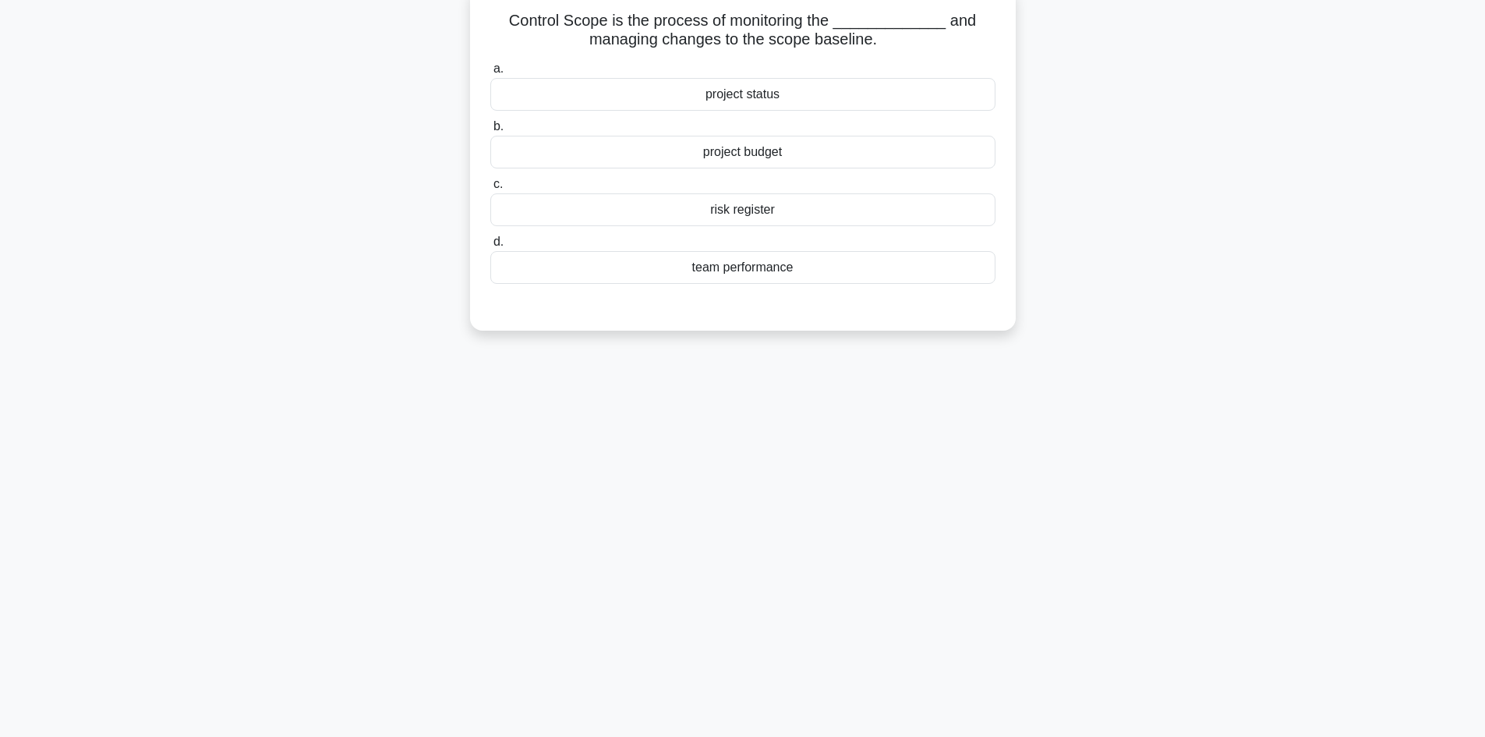
scroll to position [105, 0]
click at [734, 93] on div "project status" at bounding box center [742, 90] width 505 height 33
click at [490, 70] on input "a. project status" at bounding box center [490, 65] width 0 height 10
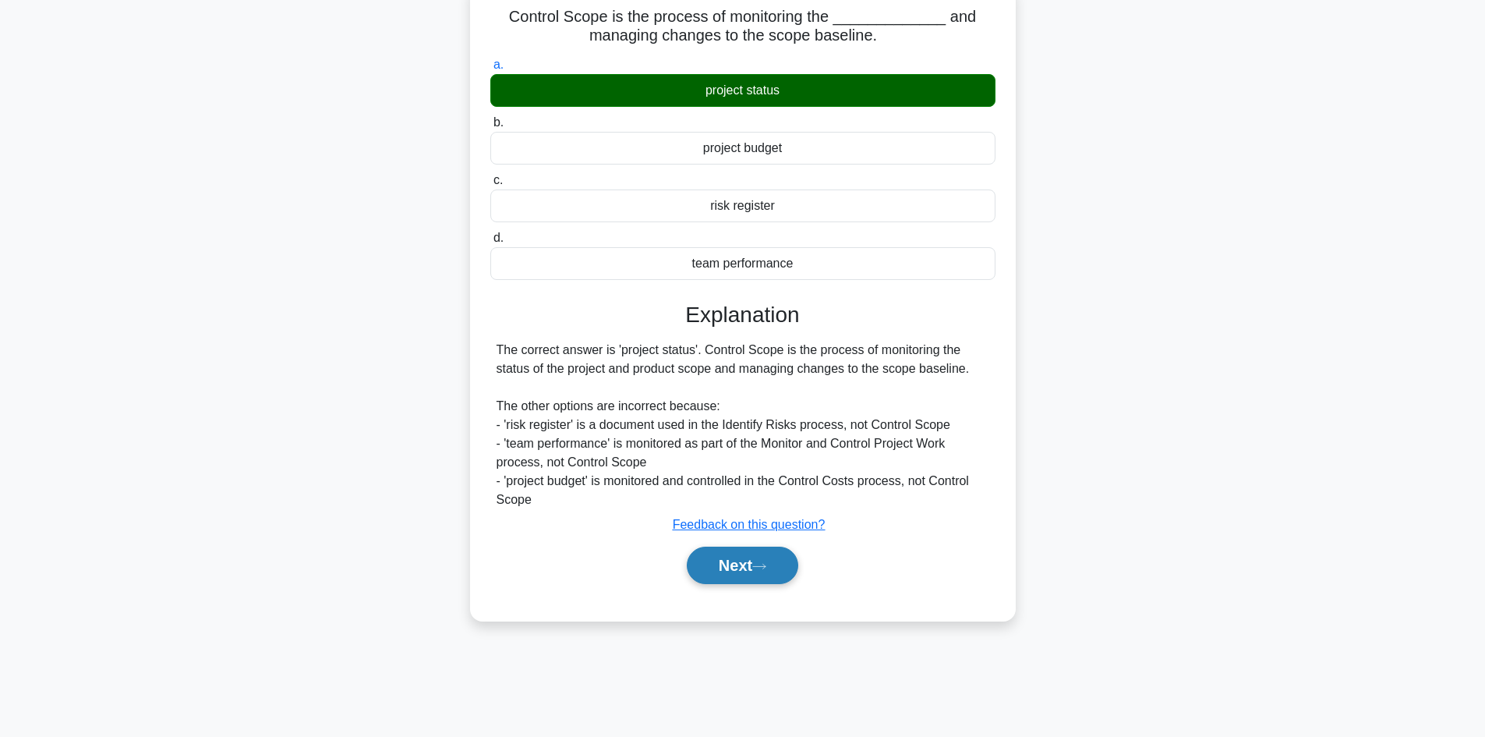
click at [755, 561] on button "Next" at bounding box center [742, 564] width 111 height 37
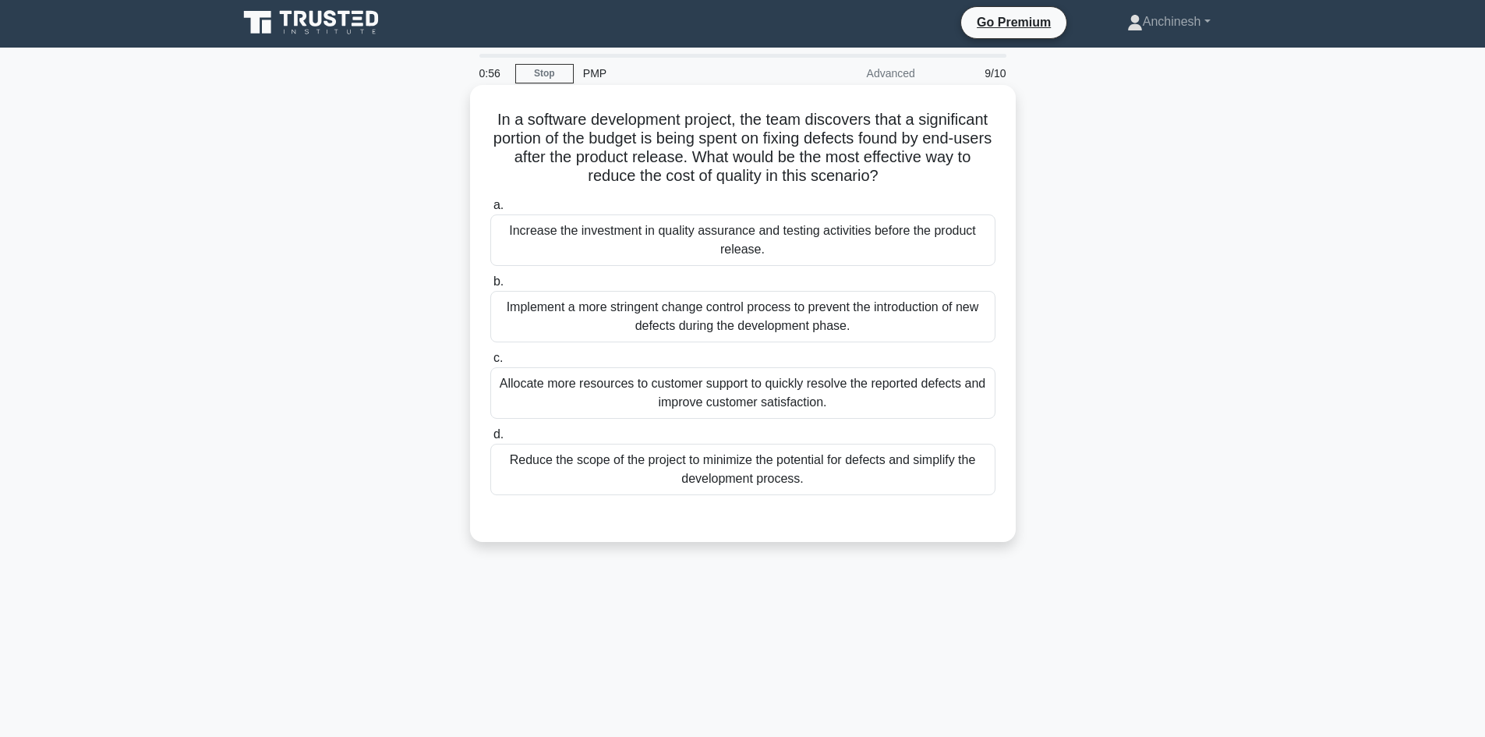
scroll to position [0, 0]
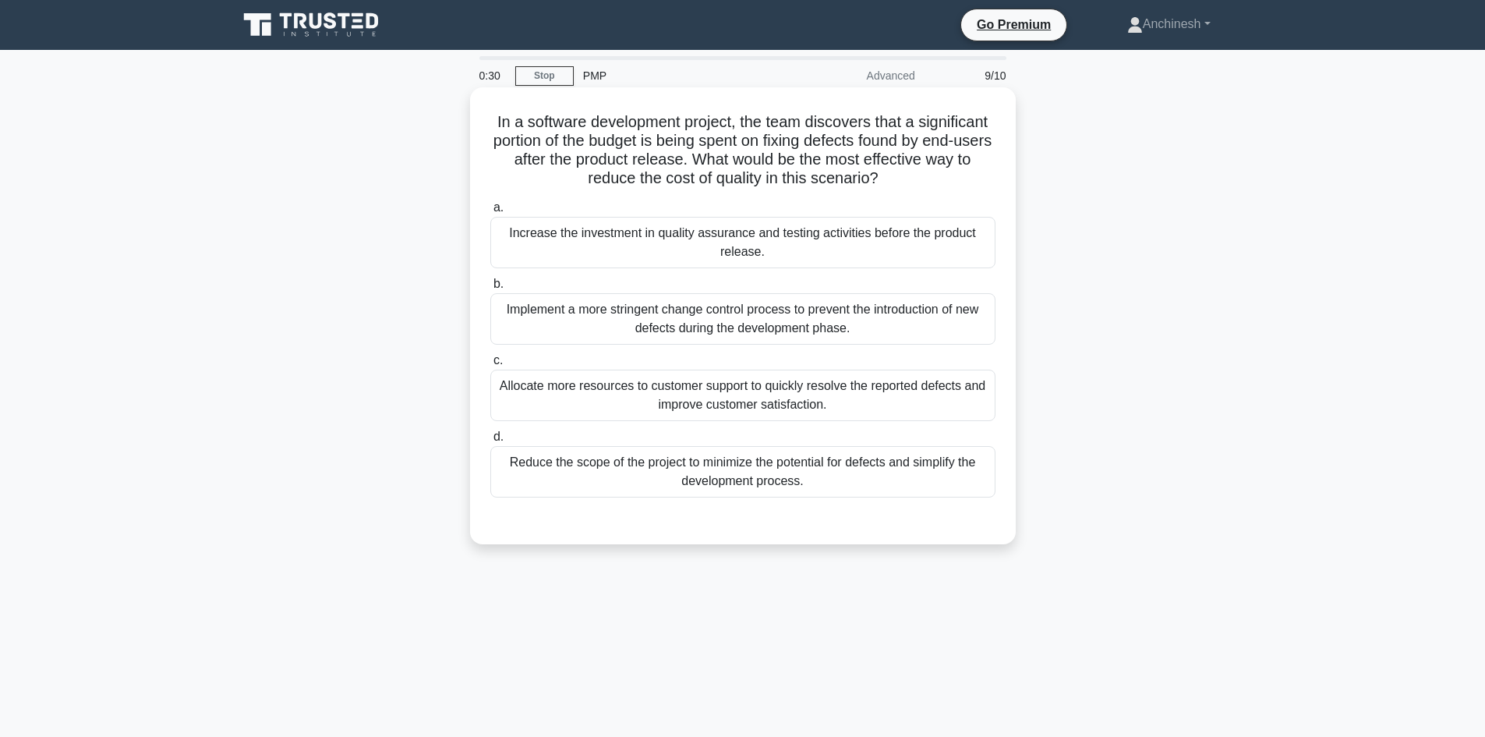
click at [787, 393] on div "Allocate more resources to customer support to quickly resolve the reported def…" at bounding box center [742, 394] width 505 height 51
click at [490, 366] on input "c. Allocate more resources to customer support to quickly resolve the reported …" at bounding box center [490, 360] width 0 height 10
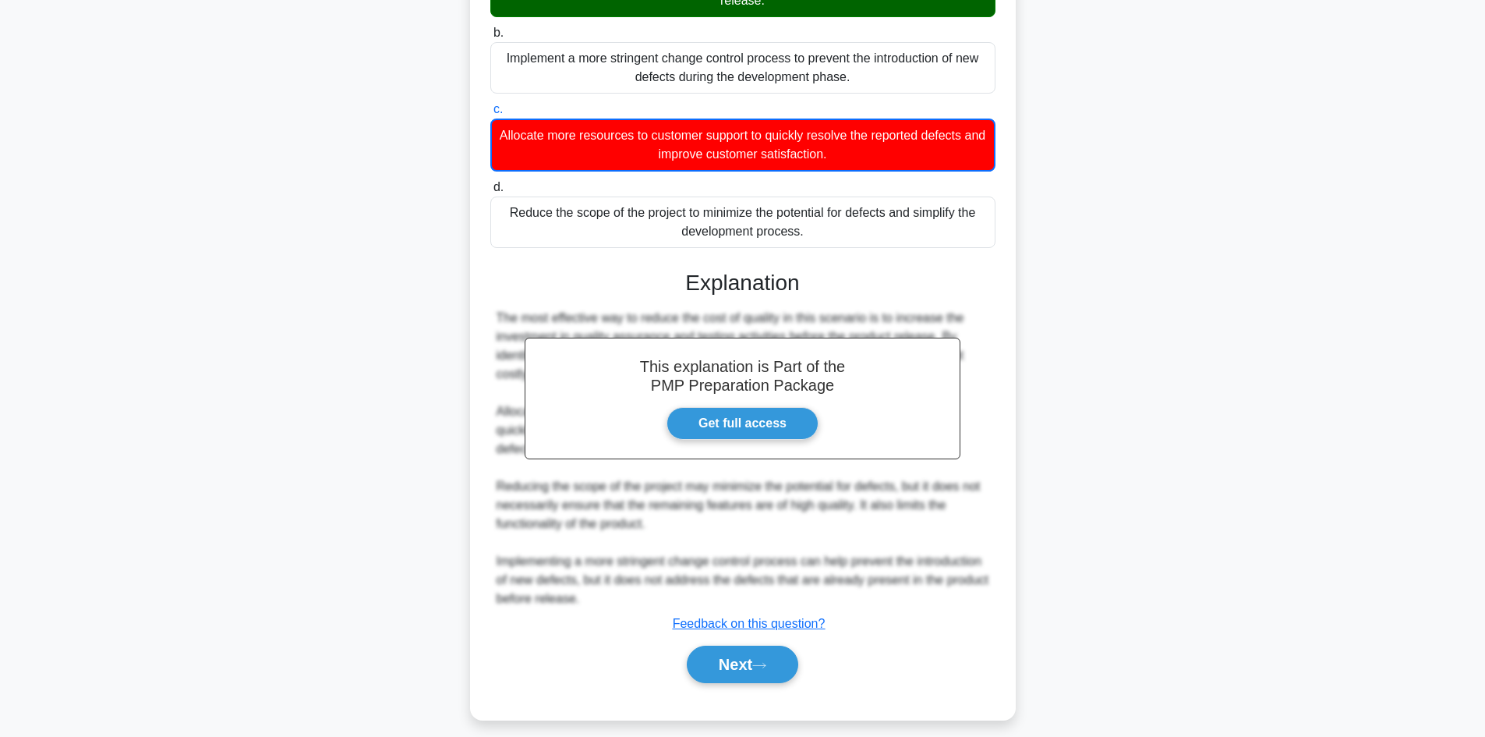
scroll to position [264, 0]
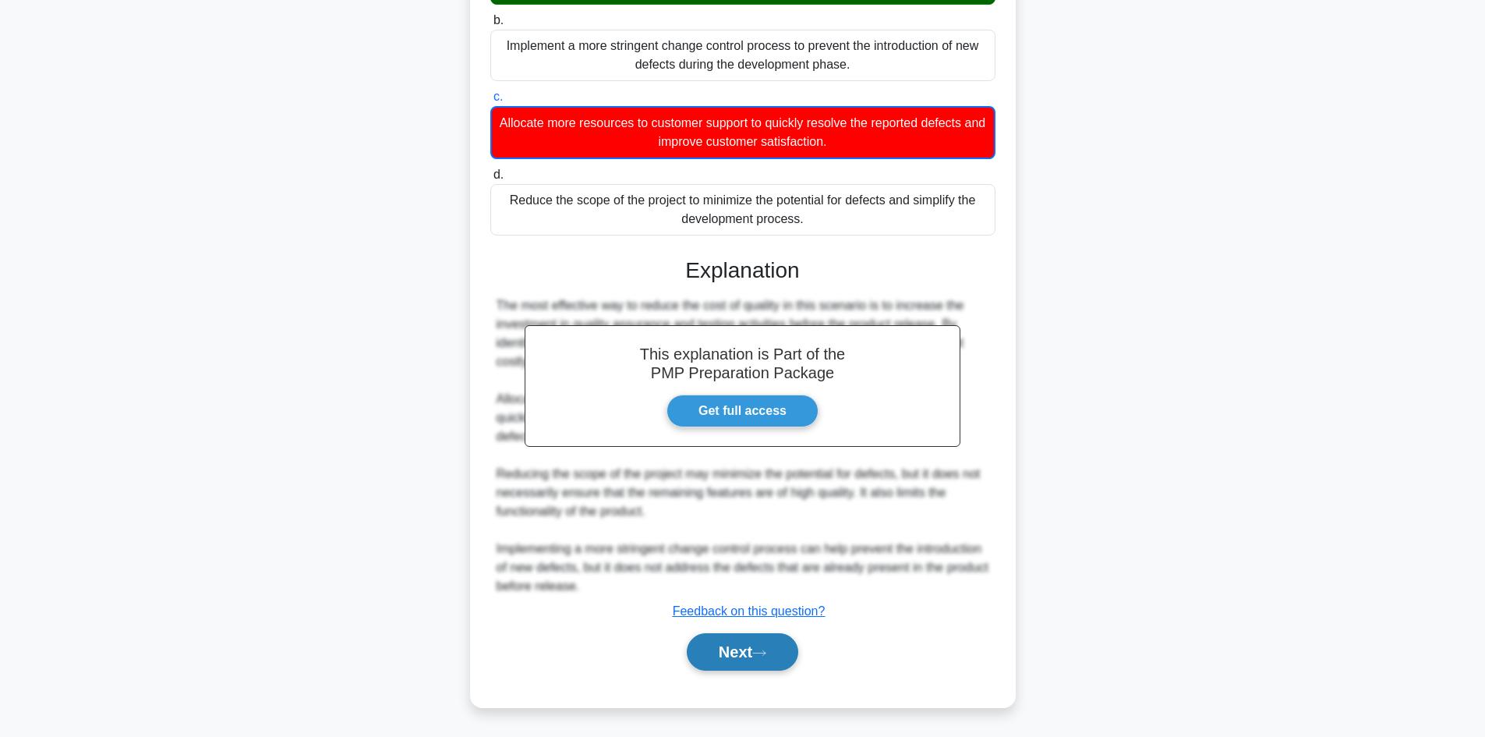
click at [747, 649] on button "Next" at bounding box center [742, 651] width 111 height 37
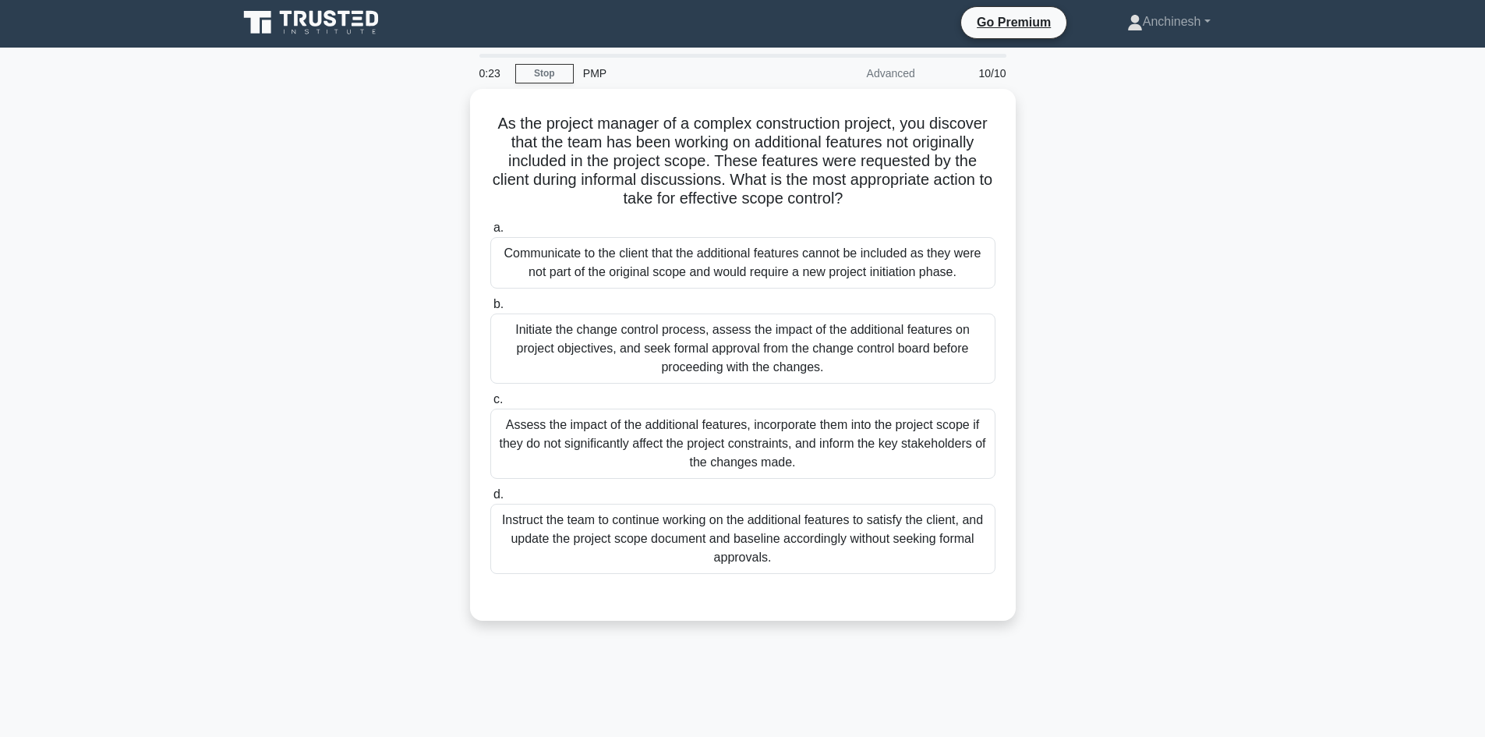
scroll to position [0, 0]
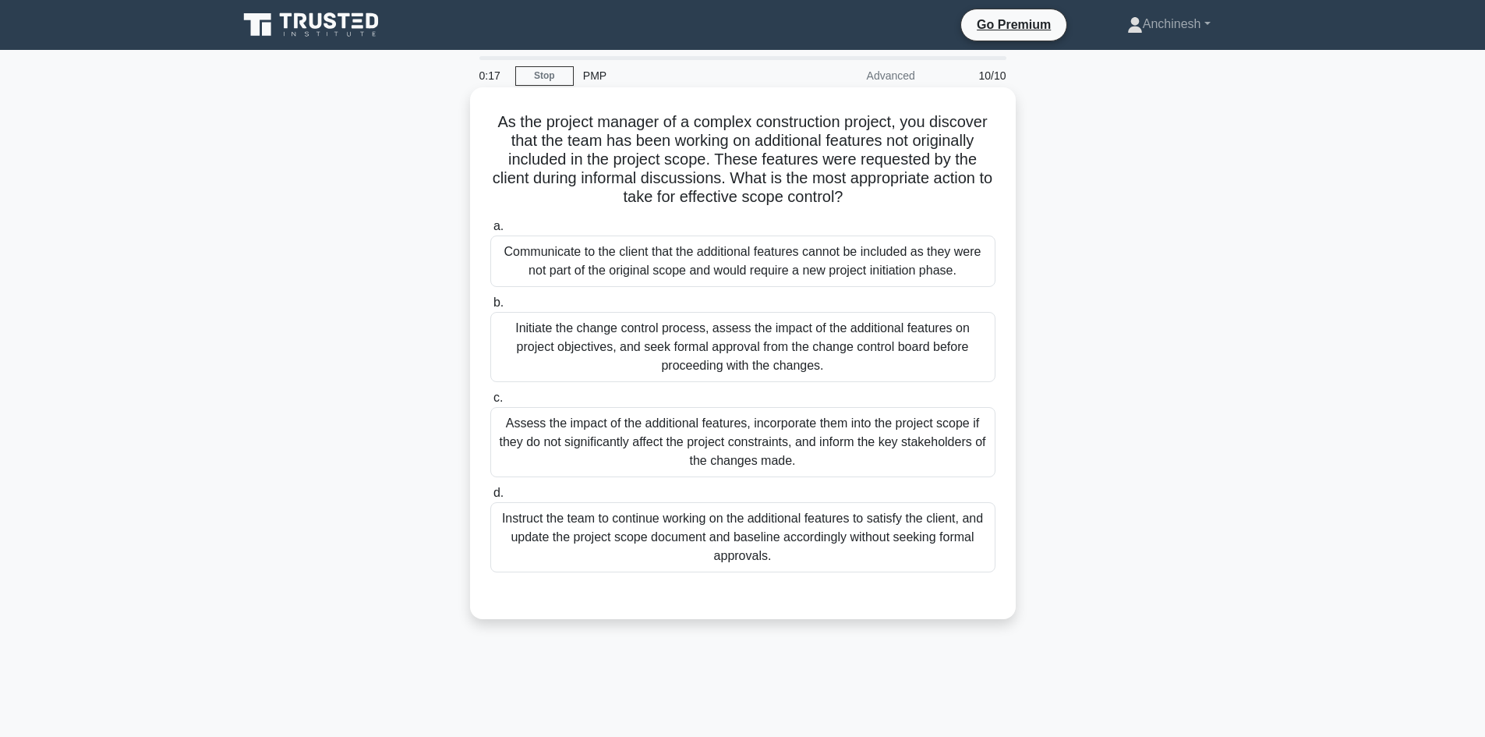
click at [701, 351] on div "Initiate the change control process, assess the impact of the additional featur…" at bounding box center [742, 347] width 505 height 70
click at [490, 308] on input "b. Initiate the change control process, assess the impact of the additional fea…" at bounding box center [490, 303] width 0 height 10
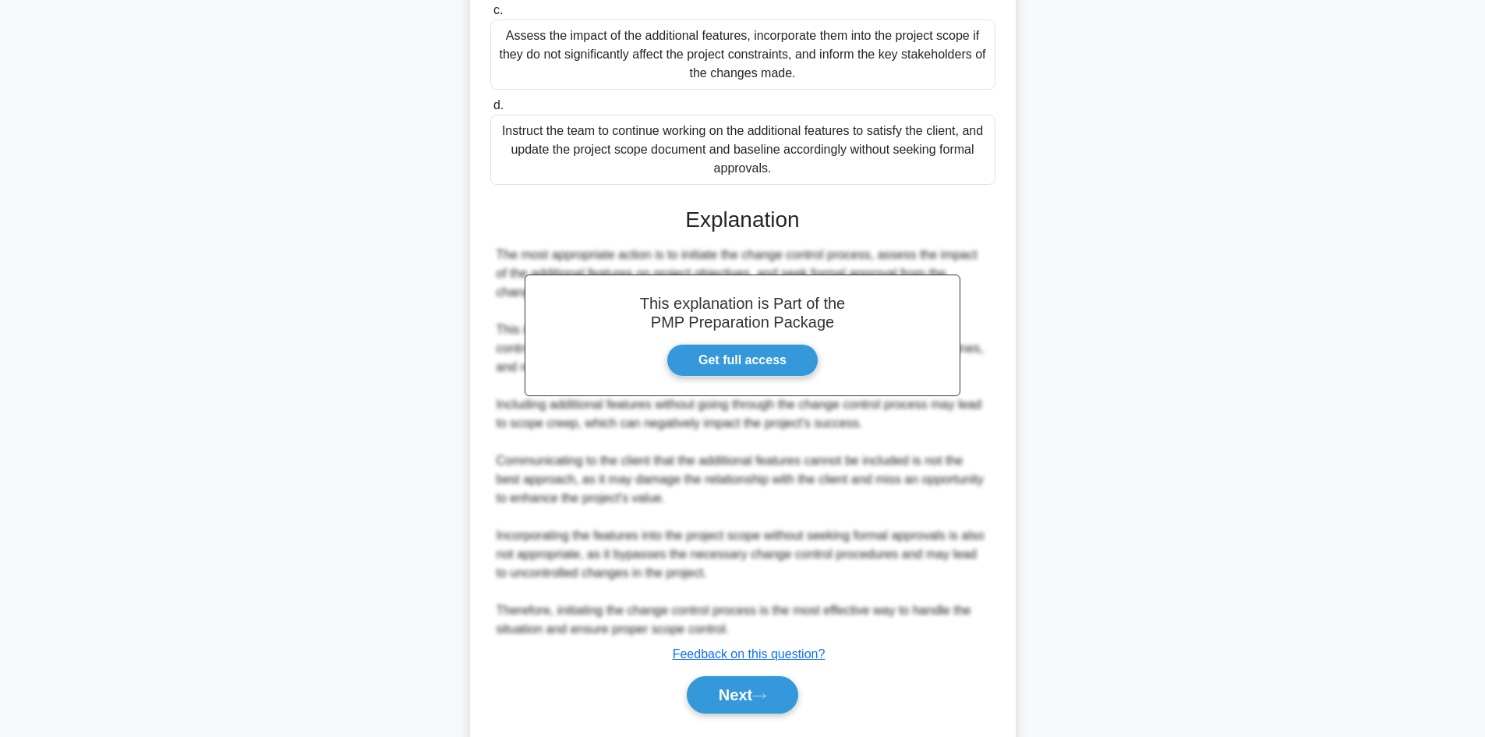
scroll to position [390, 0]
click at [756, 689] on button "Next" at bounding box center [742, 691] width 111 height 37
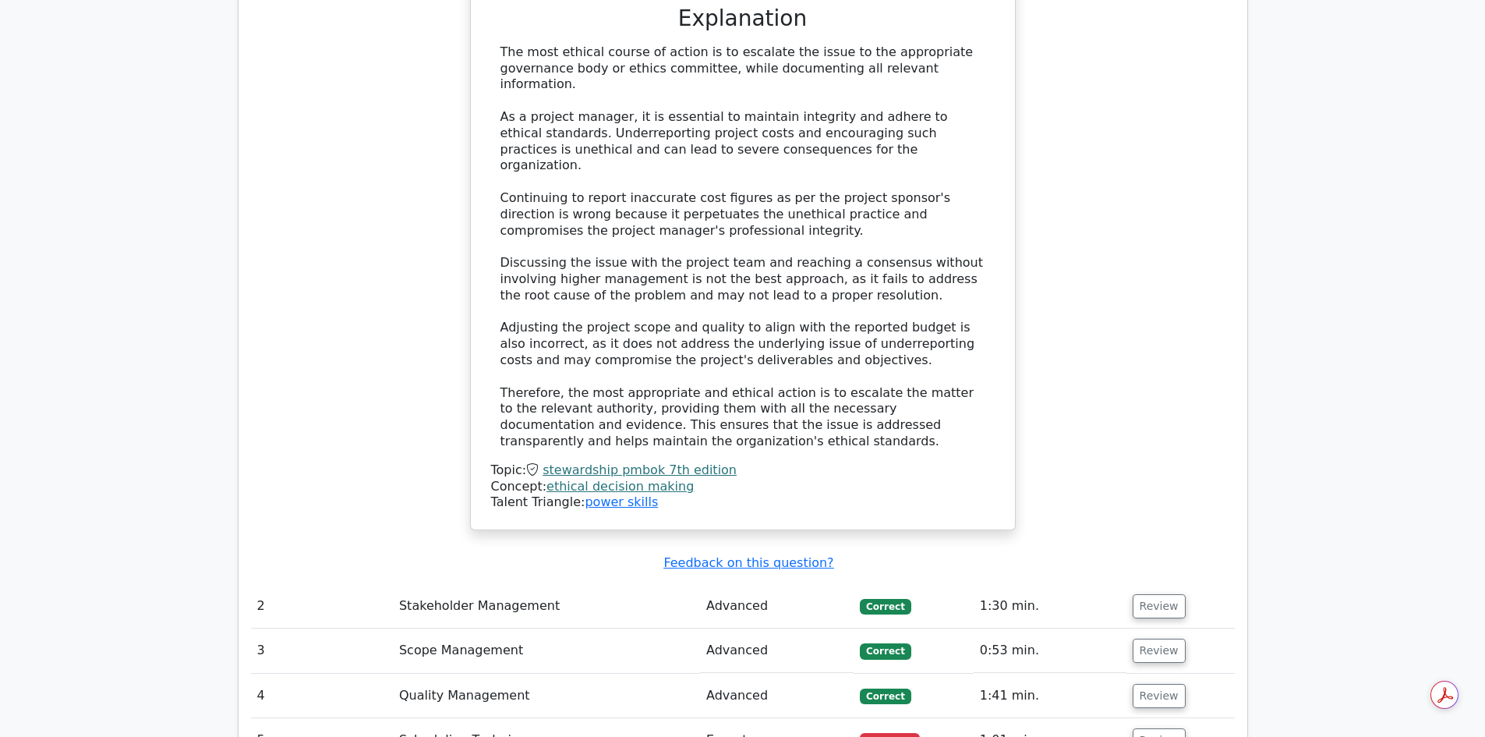
scroll to position [2182, 0]
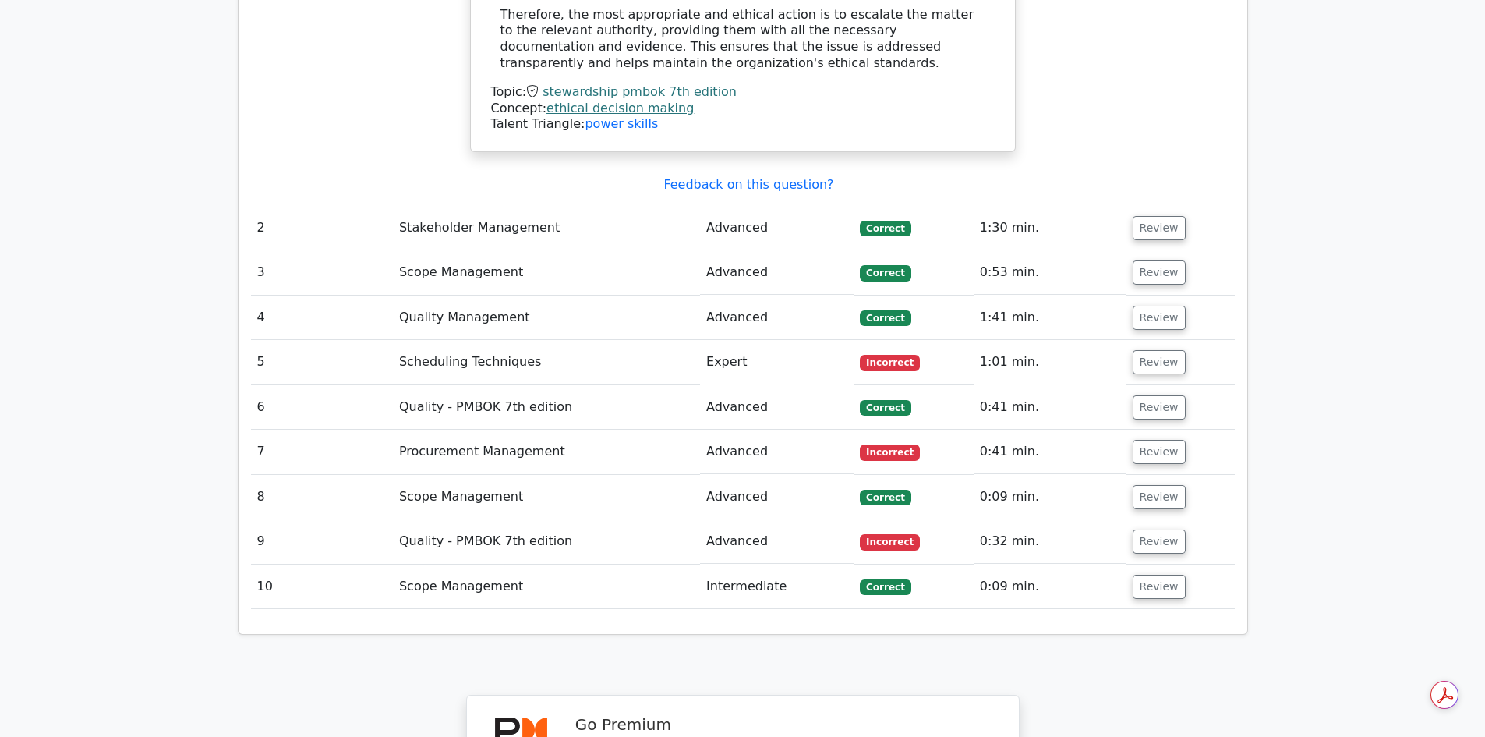
click at [885, 579] on span "Correct" at bounding box center [885, 587] width 51 height 16
click at [1147, 574] on button "Review" at bounding box center [1159, 586] width 53 height 24
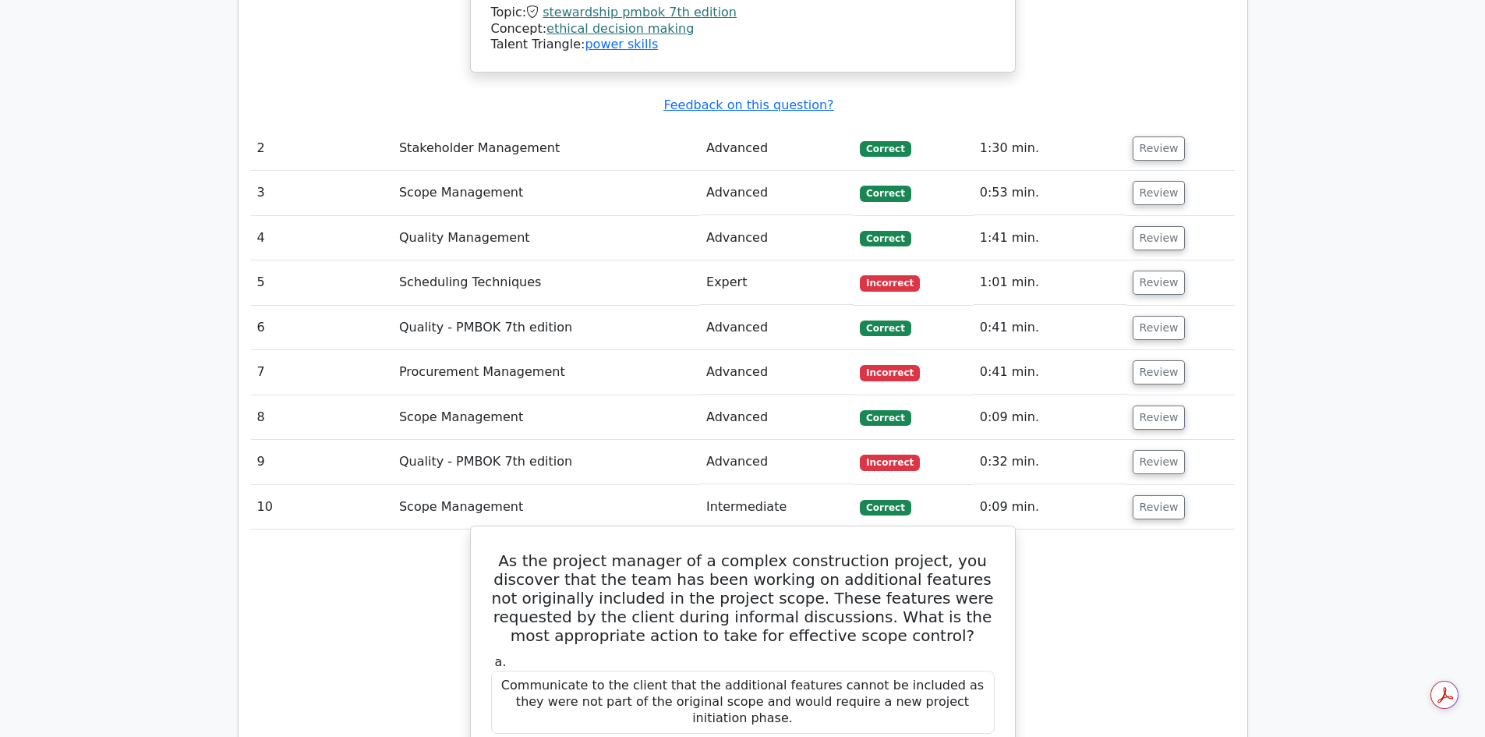
scroll to position [2260, 0]
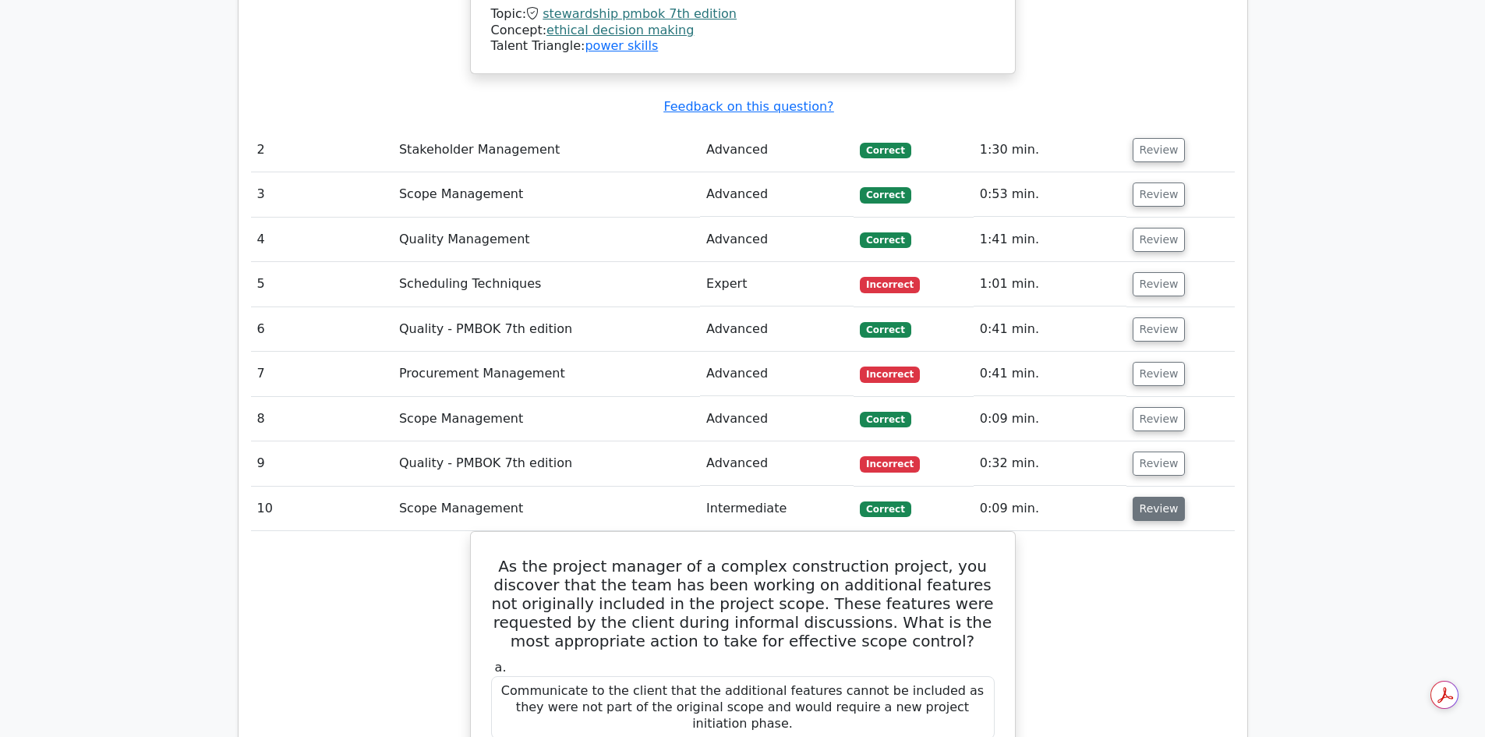
click at [1140, 497] on button "Review" at bounding box center [1159, 509] width 53 height 24
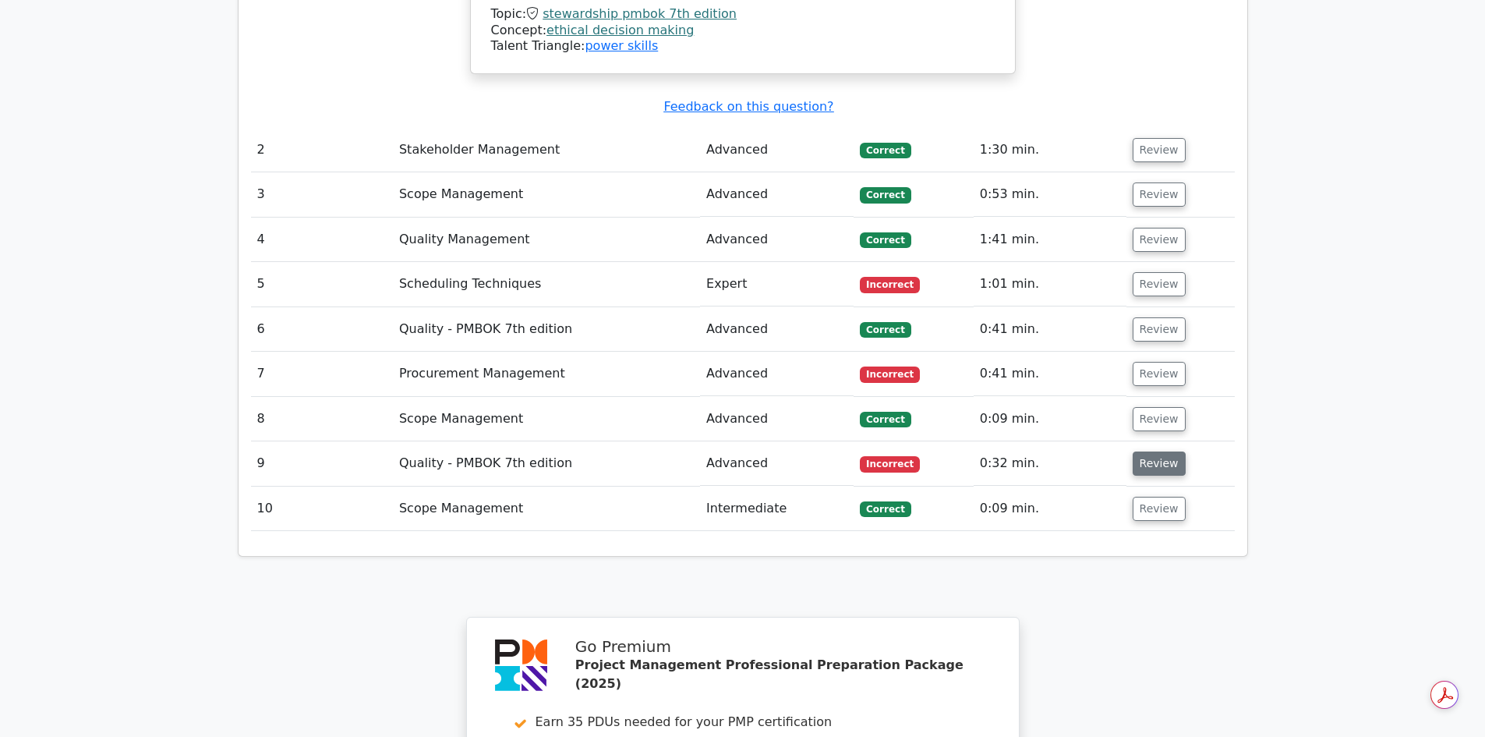
click at [1146, 451] on button "Review" at bounding box center [1159, 463] width 53 height 24
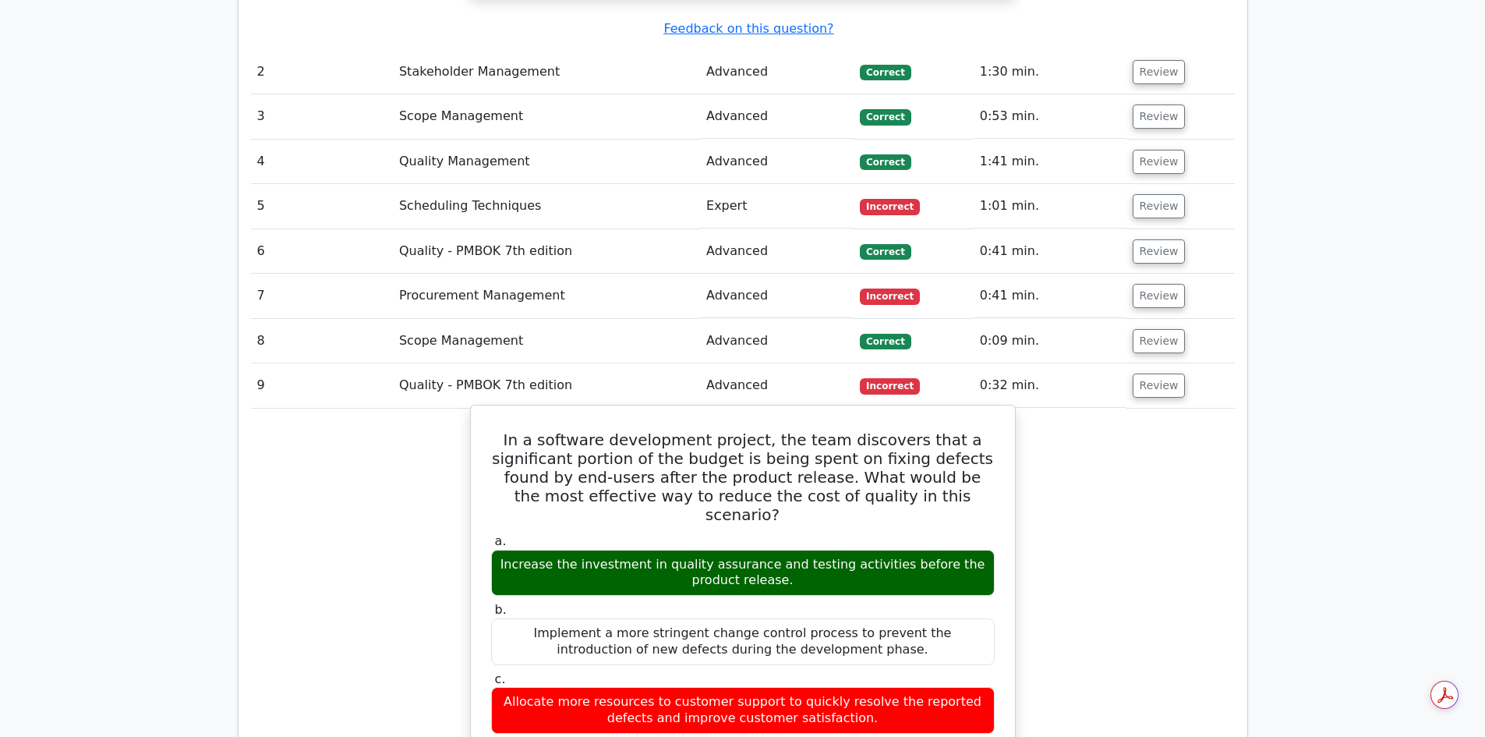
scroll to position [2416, 0]
